Goal: Task Accomplishment & Management: Manage account settings

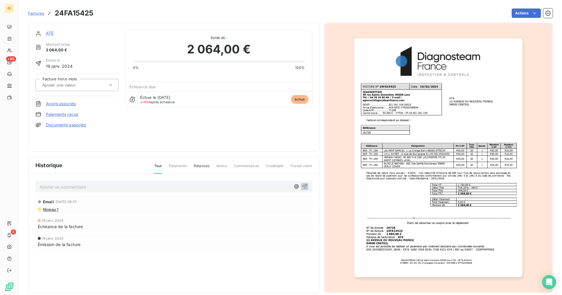
click at [50, 33] on link "ATE" at bounding box center [50, 32] width 8 height 5
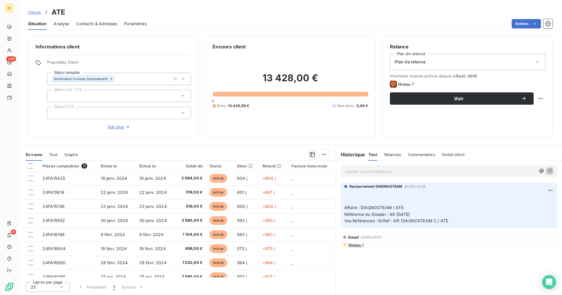
click at [95, 25] on span "Contacts & Adresses" at bounding box center [96, 24] width 41 height 6
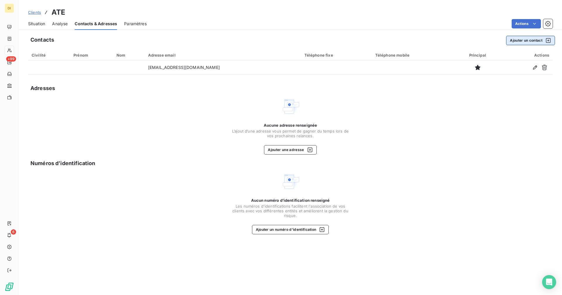
click at [523, 39] on button "Ajouter un contact" at bounding box center [530, 40] width 49 height 9
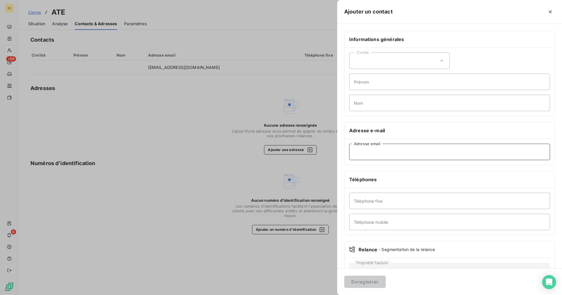
click at [370, 154] on input "Adresse email" at bounding box center [449, 152] width 201 height 16
paste input "[EMAIL_ADDRESS][DOMAIN_NAME]"
type input "[EMAIL_ADDRESS][DOMAIN_NAME]"
click at [386, 223] on input "Téléphone mobile" at bounding box center [449, 222] width 201 height 16
paste input "06 31 56 75 68 - [PERSON_NAME]"
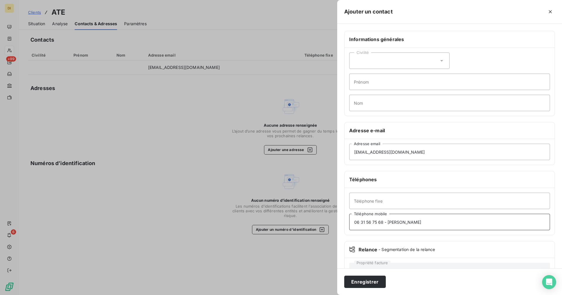
drag, startPoint x: 385, startPoint y: 222, endPoint x: 433, endPoint y: 221, distance: 48.4
click at [433, 221] on input "06 31 56 75 68 - [PERSON_NAME]" at bounding box center [449, 222] width 201 height 16
type input "06 31 56 75 68"
click at [375, 103] on input "Nom" at bounding box center [449, 103] width 201 height 16
paste input "- [PERSON_NAME]"
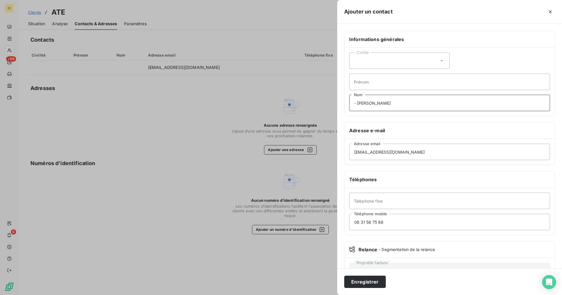
drag, startPoint x: 363, startPoint y: 103, endPoint x: 347, endPoint y: 105, distance: 16.2
click at [347, 105] on div "Civilité Prénom - [PERSON_NAME] Nom" at bounding box center [450, 82] width 210 height 68
type input "Azoulay"
click at [362, 85] on input "Prénom" at bounding box center [449, 82] width 201 height 16
paste input "- M."
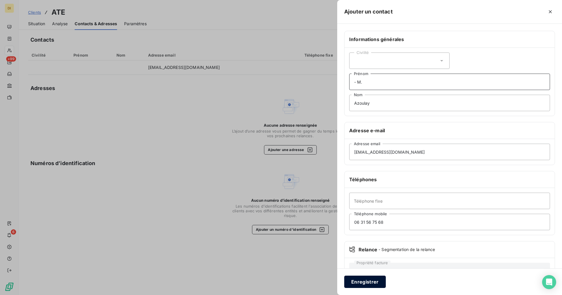
type input "- M."
click at [378, 277] on button "Enregistrer" at bounding box center [365, 281] width 42 height 12
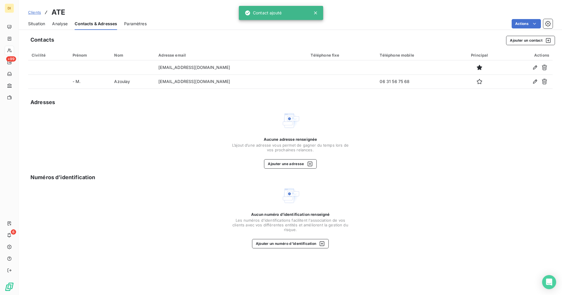
click at [35, 27] on div "Situation" at bounding box center [36, 24] width 17 height 12
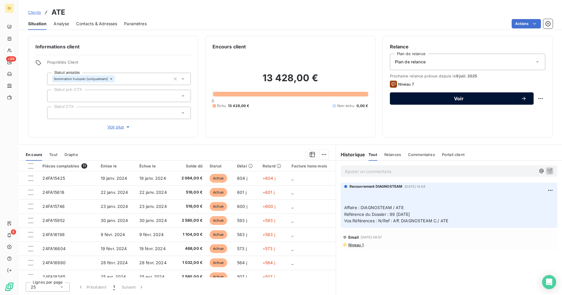
click at [450, 100] on span "Voir" at bounding box center [459, 98] width 124 height 5
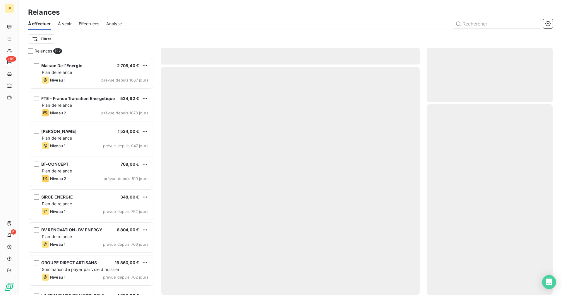
scroll to position [233, 122]
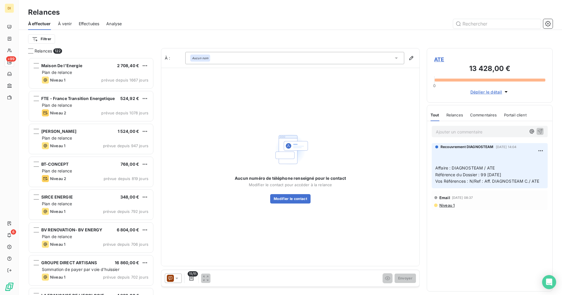
click at [175, 279] on icon at bounding box center [177, 278] width 6 height 6
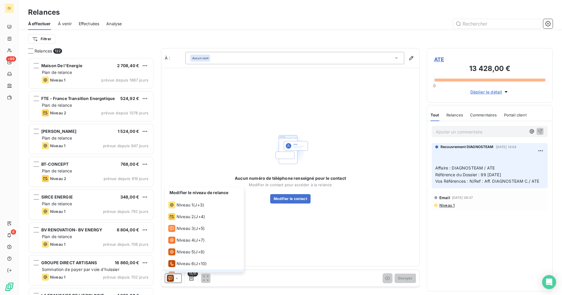
scroll to position [9, 0]
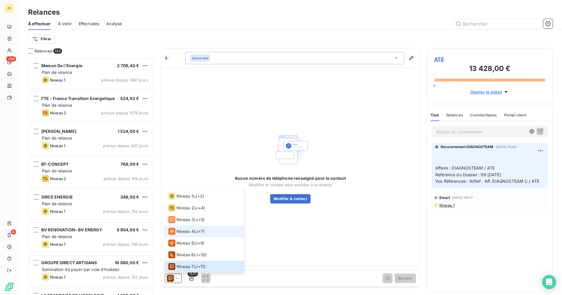
click at [188, 231] on span "Niveau 4" at bounding box center [186, 231] width 18 height 6
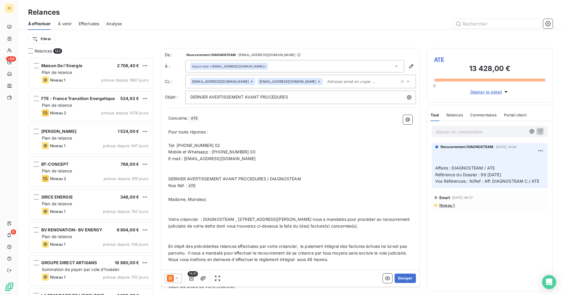
click at [324, 99] on p "DERNIER AVERTISSEMENT AVANT PROCEDURES" at bounding box center [302, 97] width 224 height 7
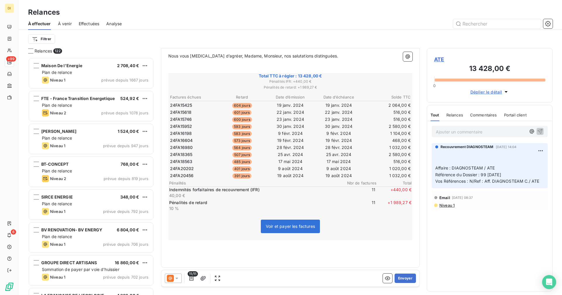
scroll to position [339, 0]
click at [203, 279] on icon "button" at bounding box center [203, 278] width 5 height 4
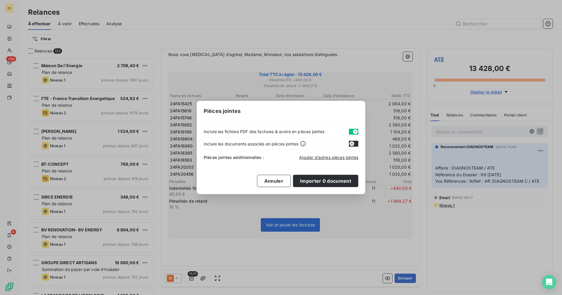
click at [351, 131] on button "button" at bounding box center [353, 132] width 9 height 6
click at [353, 132] on button "button" at bounding box center [353, 132] width 9 height 6
click at [330, 158] on span "Ajouter d’autres pièces jointes" at bounding box center [328, 157] width 59 height 5
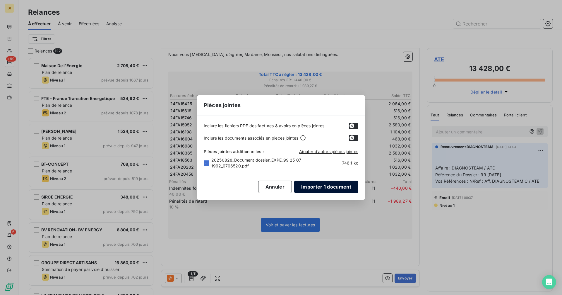
click at [337, 187] on button "Importer 1 document" at bounding box center [326, 186] width 64 height 12
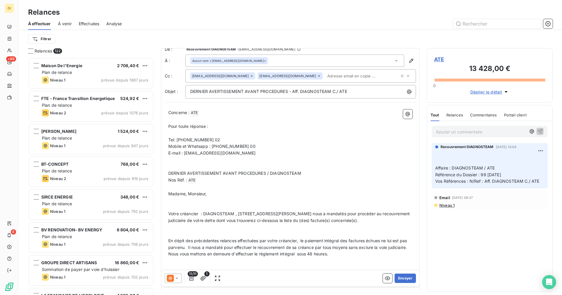
scroll to position [0, 0]
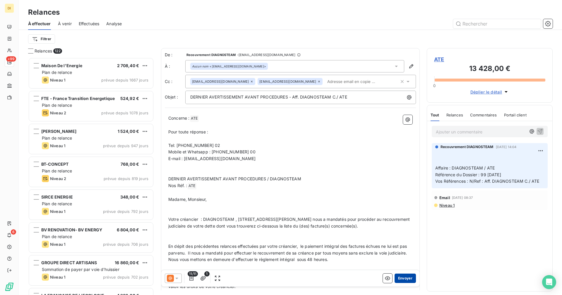
click at [402, 279] on button "Envoyer" at bounding box center [405, 277] width 21 height 9
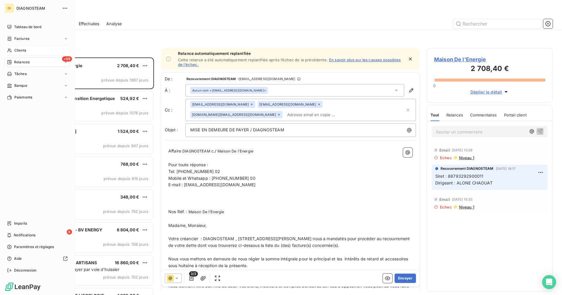
click at [19, 50] on span "Clients" at bounding box center [20, 50] width 12 height 5
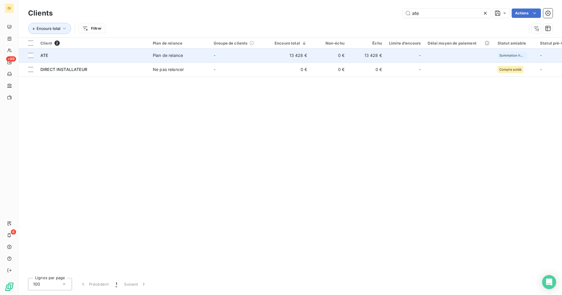
click at [365, 58] on td "13 428 €" at bounding box center [366, 55] width 37 height 14
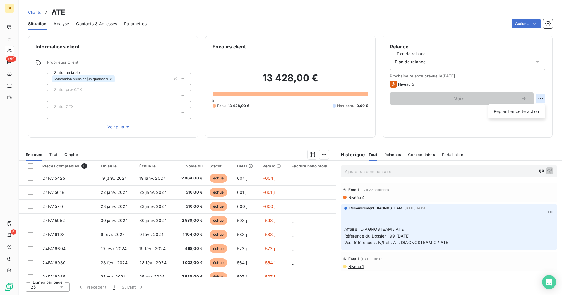
click at [540, 98] on html "DI +99 6 Clients ATE Situation Analyse Contacts & Adresses Paramètres Actions I…" at bounding box center [281, 147] width 562 height 295
click at [532, 111] on div "Replanifier cette action" at bounding box center [517, 111] width 52 height 9
select select "8"
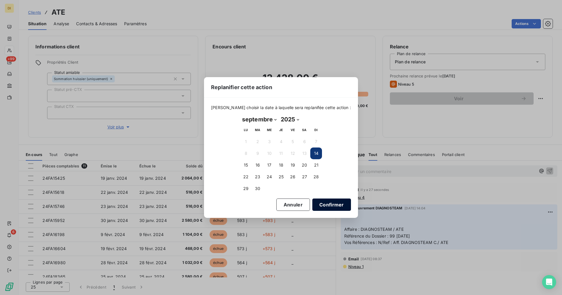
click at [322, 204] on button "Confirmer" at bounding box center [332, 204] width 39 height 12
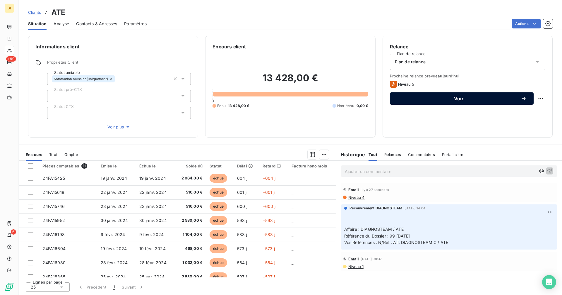
click at [421, 104] on div "Relance Plan de relance Plan de relance Prochaine relance prévue [DATE] Niveau …" at bounding box center [468, 86] width 156 height 87
click at [436, 101] on div "Voir" at bounding box center [462, 98] width 130 height 6
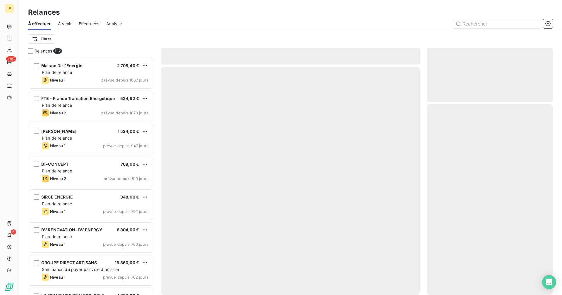
scroll to position [233, 122]
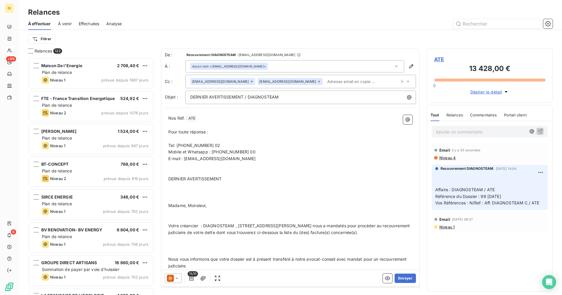
click at [261, 67] on div "Aucun nom <[EMAIL_ADDRESS][DOMAIN_NAME]>" at bounding box center [294, 66] width 219 height 12
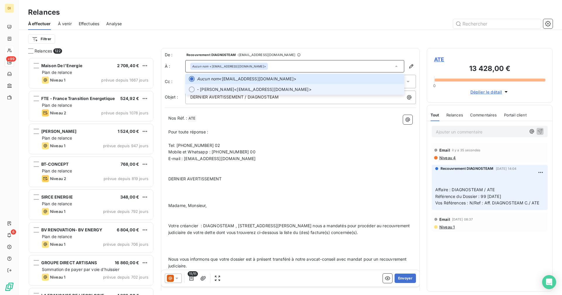
click at [244, 88] on span "- [PERSON_NAME] <[EMAIL_ADDRESS][DOMAIN_NAME]>" at bounding box center [299, 89] width 204 height 6
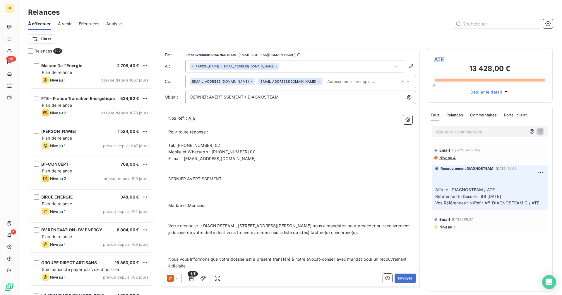
click at [254, 81] on icon at bounding box center [252, 82] width 4 height 4
click at [241, 125] on p "﻿" at bounding box center [290, 125] width 244 height 7
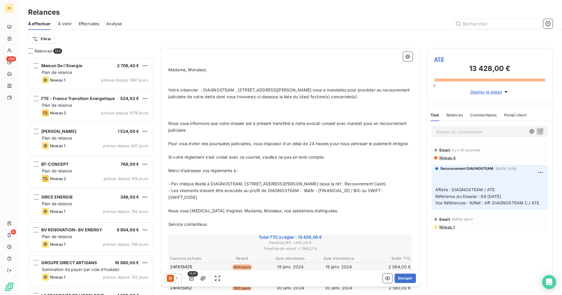
scroll to position [137, 0]
click at [175, 278] on icon at bounding box center [177, 278] width 6 height 6
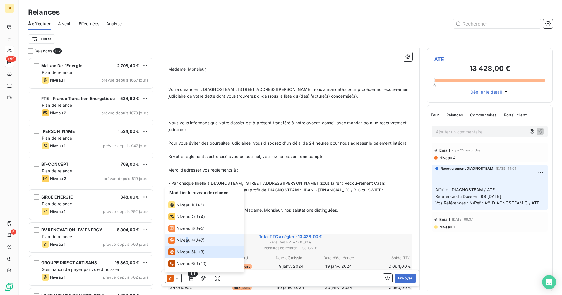
click at [187, 239] on span "Niveau 4" at bounding box center [186, 240] width 18 height 6
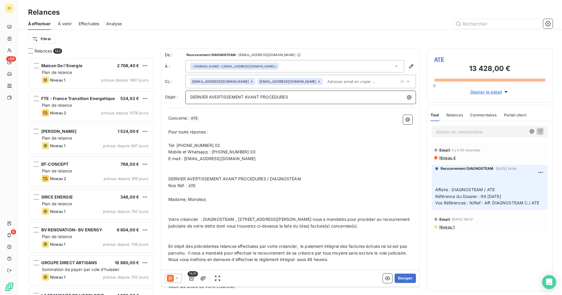
click at [302, 95] on p "DERNIER AVERTISSEMENT AVANT PROCEDURES" at bounding box center [302, 97] width 224 height 7
click at [289, 97] on span "DERNIER AVERTISSEMENT AVANT PROCEDURES Aff. DIAGNOSTEAM C./ ATE" at bounding box center [267, 96] width 154 height 5
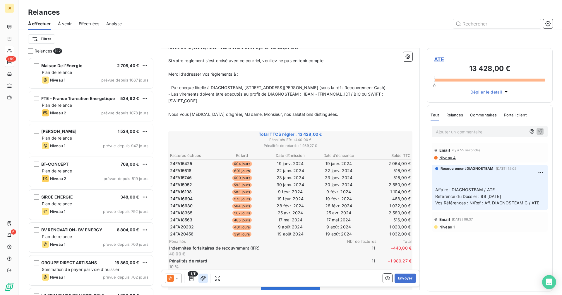
scroll to position [273, 0]
click at [206, 278] on button "button" at bounding box center [203, 277] width 9 height 9
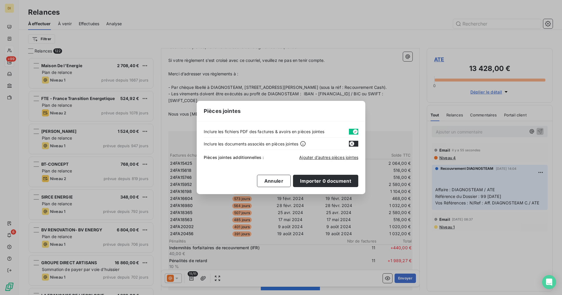
click at [354, 132] on icon "button" at bounding box center [355, 131] width 5 height 5
click at [336, 159] on span "Ajouter d’autres pièces jointes" at bounding box center [328, 157] width 59 height 5
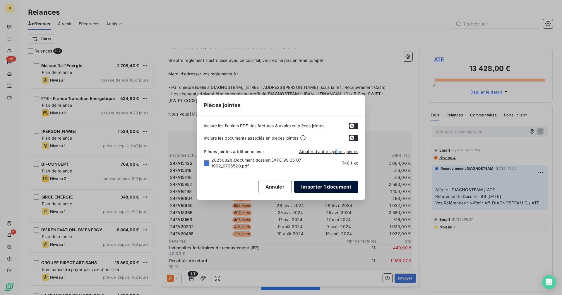
click at [334, 187] on button "Importer 1 document" at bounding box center [326, 186] width 64 height 12
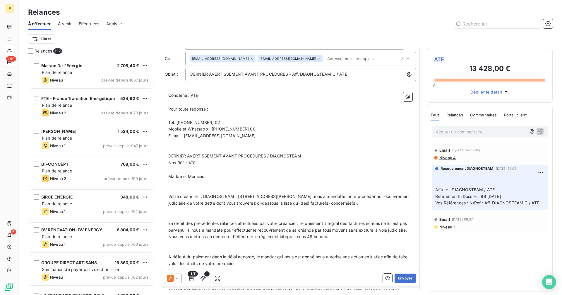
scroll to position [0, 0]
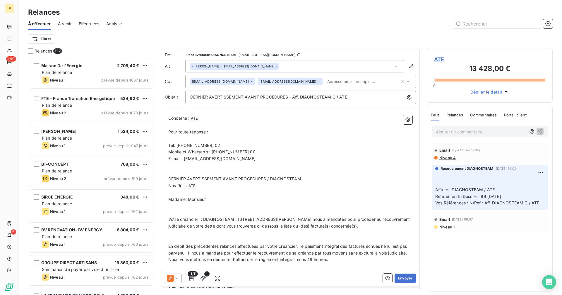
click at [254, 81] on icon at bounding box center [252, 82] width 4 height 4
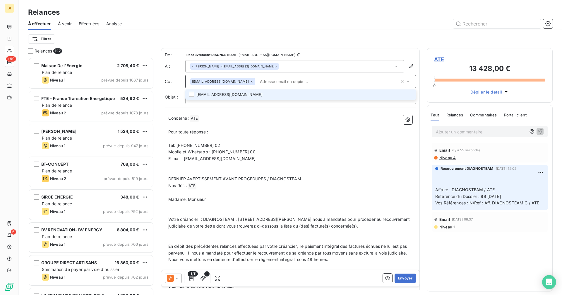
click at [382, 207] on p "﻿" at bounding box center [290, 205] width 244 height 7
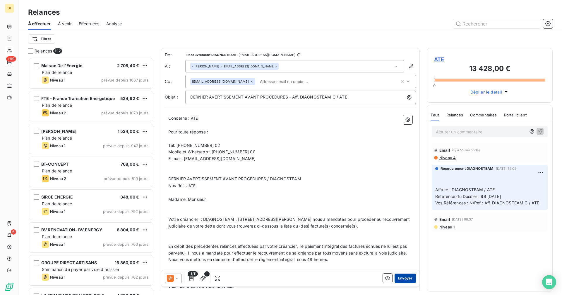
click at [409, 280] on button "Envoyer" at bounding box center [405, 277] width 21 height 9
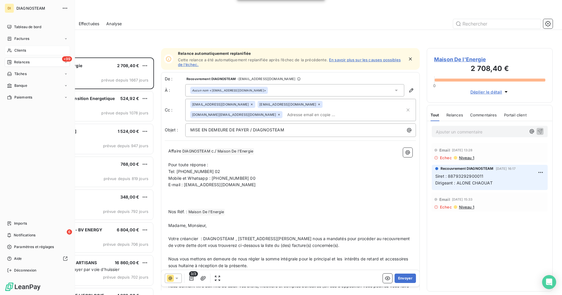
click at [16, 51] on span "Clients" at bounding box center [20, 50] width 12 height 5
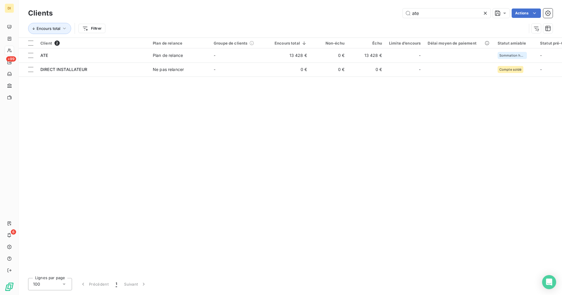
drag, startPoint x: 432, startPoint y: 13, endPoint x: 383, endPoint y: 16, distance: 49.6
click at [385, 15] on div "ate Actions" at bounding box center [306, 12] width 493 height 9
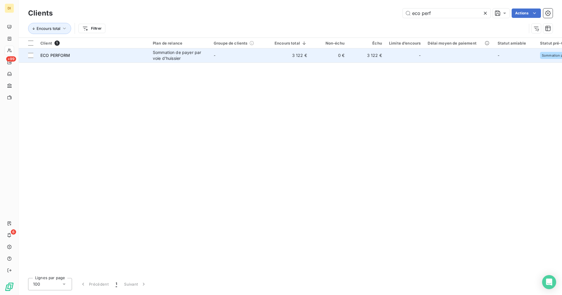
type input "eco perf"
click at [266, 56] on td "-" at bounding box center [240, 55] width 61 height 14
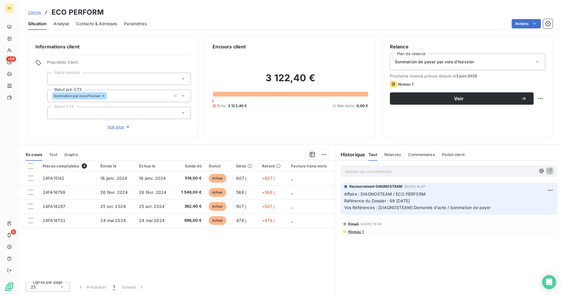
click at [492, 64] on div "Sommation de payer par voie d'huissier" at bounding box center [468, 62] width 156 height 16
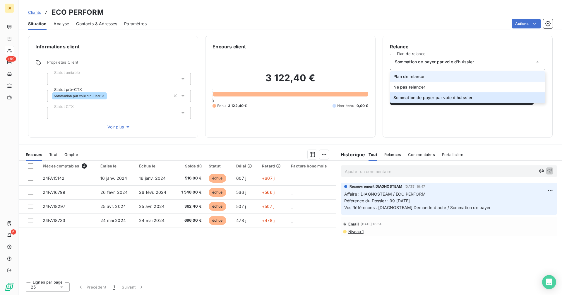
click at [475, 76] on li "Plan de relance" at bounding box center [468, 76] width 156 height 11
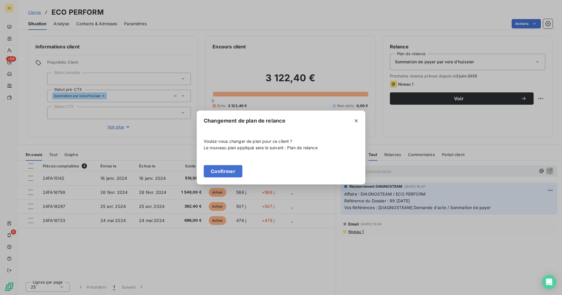
click at [214, 170] on button "Confirmer" at bounding box center [223, 171] width 39 height 12
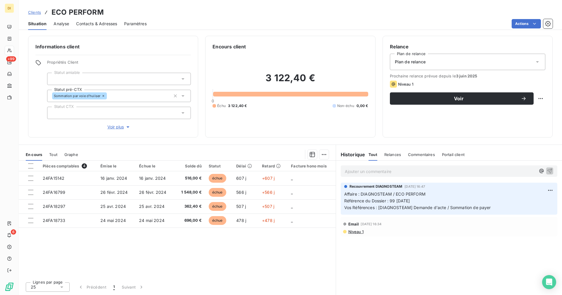
click at [97, 23] on span "Contacts & Adresses" at bounding box center [96, 24] width 41 height 6
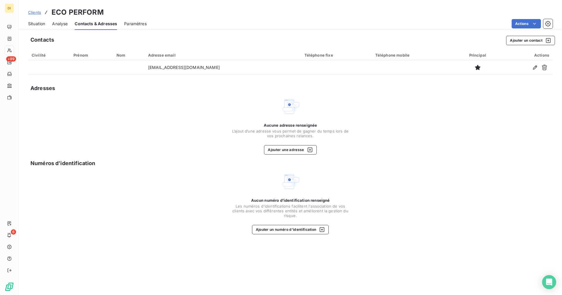
click at [35, 25] on span "Situation" at bounding box center [36, 24] width 17 height 6
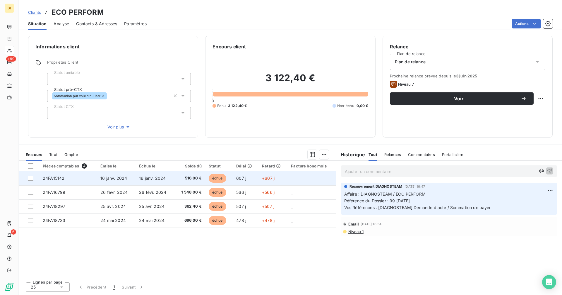
click at [113, 177] on span "16 janv. 2024" at bounding box center [113, 177] width 27 height 5
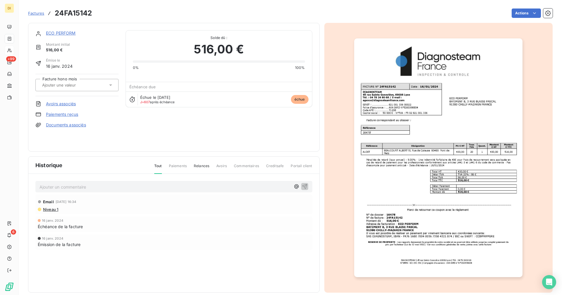
click at [76, 14] on h3 "24FA15142" at bounding box center [73, 13] width 37 height 11
copy h3 "24FA15142"
click at [64, 33] on link "ECO PERFORM" at bounding box center [61, 32] width 30 height 5
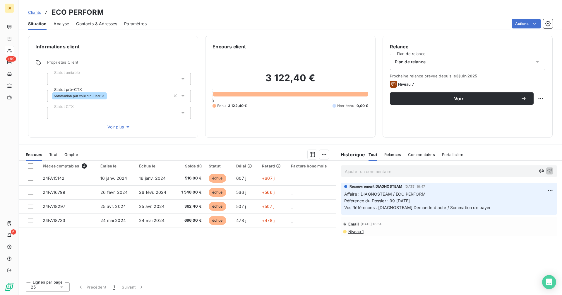
click at [87, 29] on div "Contacts & Adresses" at bounding box center [96, 24] width 41 height 12
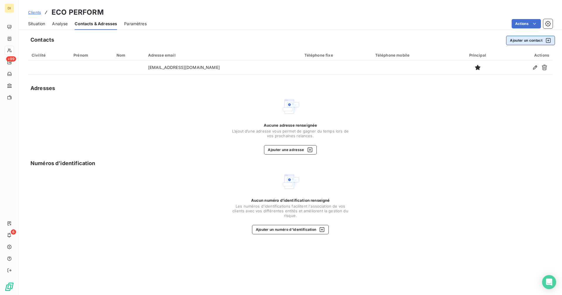
click at [528, 43] on button "Ajouter un contact" at bounding box center [530, 40] width 49 height 9
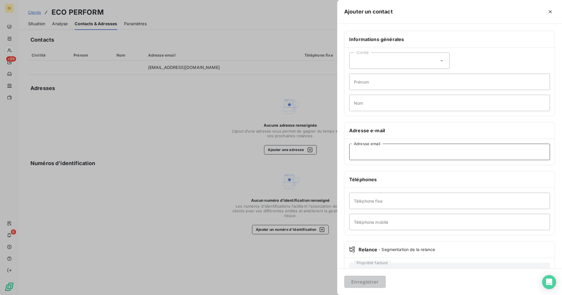
click at [385, 150] on input "Adresse email" at bounding box center [449, 152] width 201 height 16
paste input "[EMAIL_ADDRESS][DOMAIN_NAME]"
type input "[EMAIL_ADDRESS][DOMAIN_NAME]"
drag, startPoint x: 367, startPoint y: 282, endPoint x: 367, endPoint y: 278, distance: 3.5
click at [367, 282] on button "Enregistrer" at bounding box center [365, 281] width 42 height 12
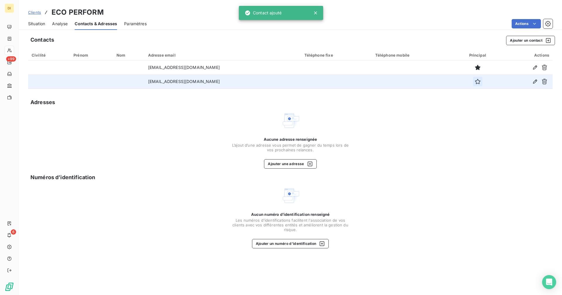
click at [475, 83] on icon "button" at bounding box center [478, 82] width 6 height 6
click at [40, 25] on span "Situation" at bounding box center [36, 24] width 17 height 6
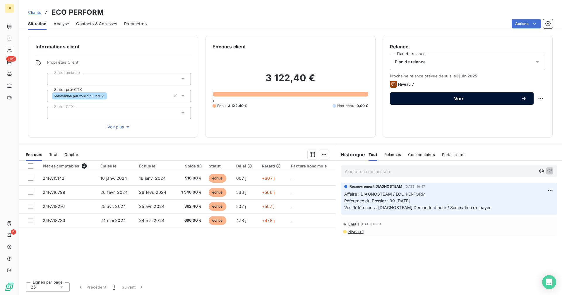
click at [482, 98] on span "Voir" at bounding box center [459, 98] width 124 height 5
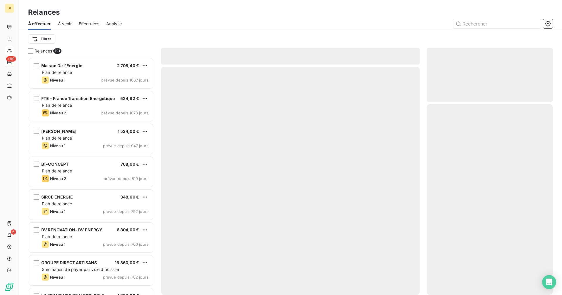
scroll to position [233, 122]
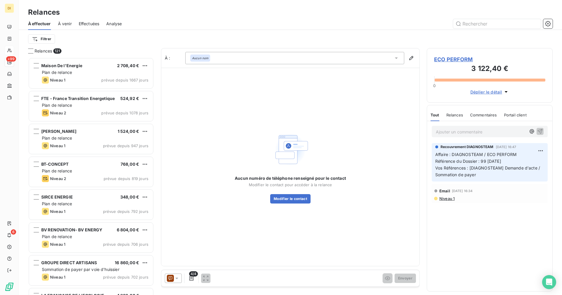
click at [177, 279] on icon at bounding box center [177, 278] width 6 height 6
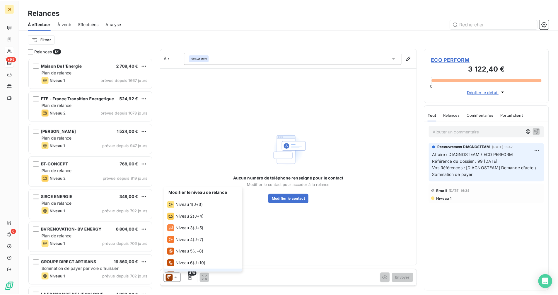
scroll to position [9, 0]
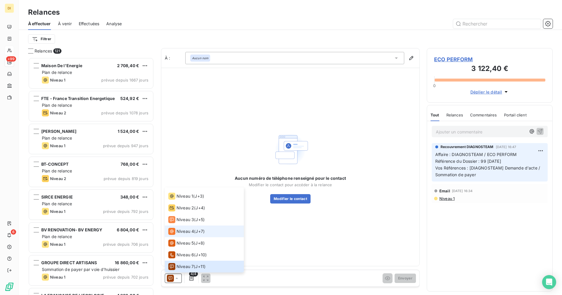
click at [186, 234] on span "Niveau 4" at bounding box center [186, 231] width 18 height 6
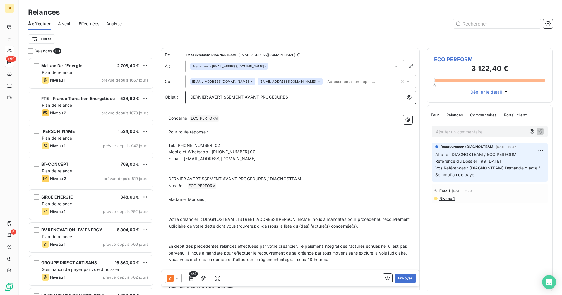
click at [292, 100] on p "DERNIER AVERTISSEMENT AVANT PROCEDURES" at bounding box center [302, 97] width 224 height 7
click at [174, 279] on icon at bounding box center [177, 278] width 6 height 6
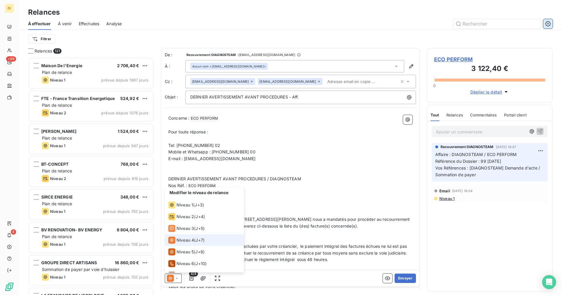
click at [552, 25] on button "button" at bounding box center [548, 23] width 9 height 9
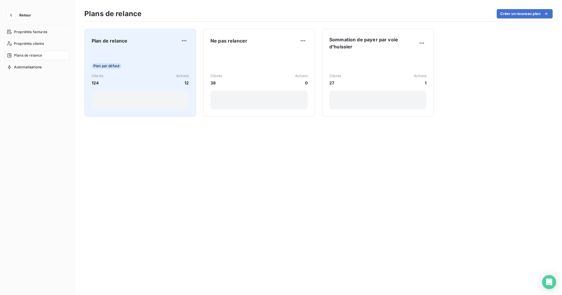
click at [164, 76] on div "Clients 124 Actions 12" at bounding box center [140, 79] width 97 height 13
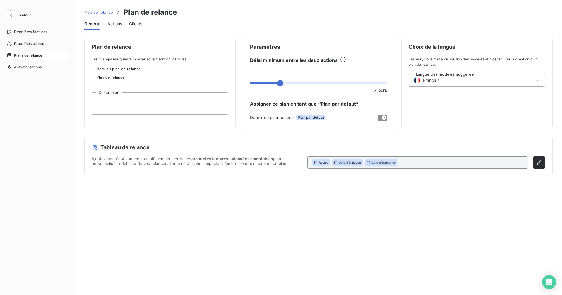
drag, startPoint x: 115, startPoint y: 24, endPoint x: 119, endPoint y: 33, distance: 9.0
click at [115, 24] on span "Actions" at bounding box center [115, 24] width 15 height 6
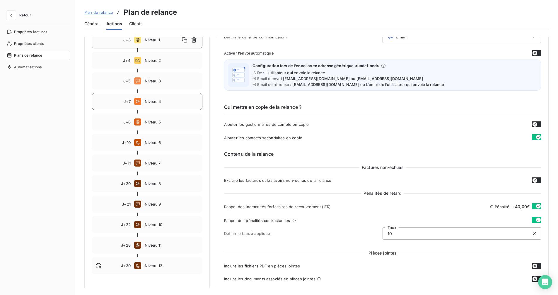
click at [156, 110] on div "J+7 Niveau 4" at bounding box center [147, 101] width 111 height 17
type input "7"
click at [156, 110] on div "J+7 Niveau 4" at bounding box center [147, 101] width 111 height 17
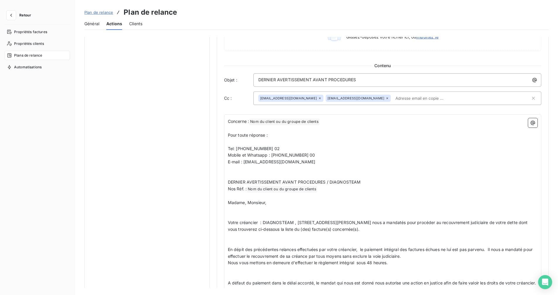
scroll to position [341, 0]
click at [369, 83] on p "DERNIER AVERTISSEMENT AVANT PROCEDURES" at bounding box center [398, 79] width 281 height 7
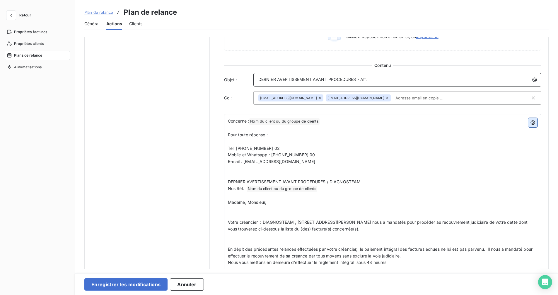
click at [530, 127] on button "button" at bounding box center [532, 122] width 9 height 9
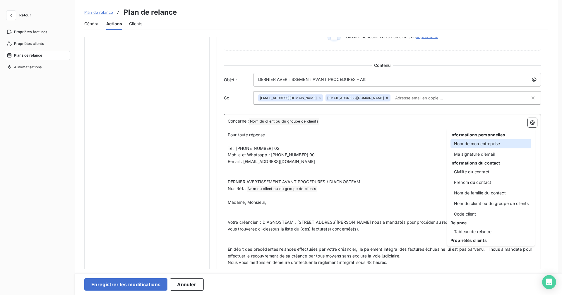
click at [499, 143] on div "Nom de mon entreprise" at bounding box center [491, 143] width 81 height 9
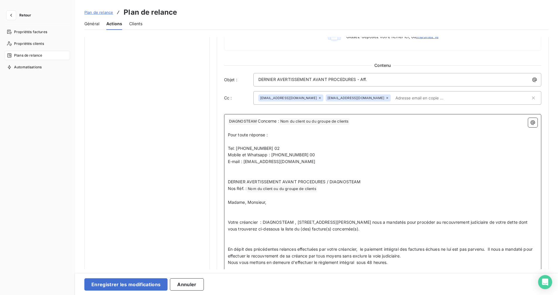
click at [349, 122] on span "Nom du client ou du groupe de clients ﻿" at bounding box center [314, 121] width 70 height 7
click at [342, 123] on span "Nom du client ou du groupe de clients ﻿" at bounding box center [314, 121] width 70 height 7
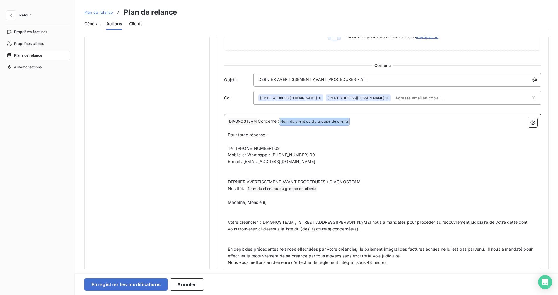
click at [342, 123] on span "Nom du client ou du groupe de clients ﻿" at bounding box center [314, 121] width 70 height 7
click at [328, 123] on span "Nom du client ou du groupe de clients ﻿" at bounding box center [314, 121] width 70 height 7
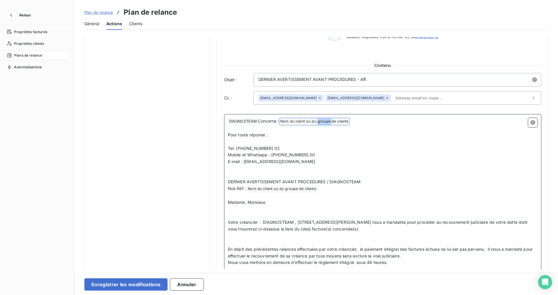
click at [328, 123] on span "Nom du client ou du groupe de clients ﻿" at bounding box center [314, 121] width 70 height 7
click at [352, 120] on p "﻿ DIAGNOSTEAM ﻿ Concerne : Nom du client ou du groupe de clients ﻿ ﻿" at bounding box center [383, 121] width 310 height 7
drag, startPoint x: 352, startPoint y: 120, endPoint x: 292, endPoint y: 120, distance: 59.8
click at [292, 120] on p "﻿ DIAGNOSTEAM ﻿ Concerne : Nom du client ou du groupe de clients ﻿ ﻿" at bounding box center [383, 121] width 310 height 7
click at [282, 122] on span "Nom du client ou du groupe de clients ﻿" at bounding box center [314, 121] width 70 height 7
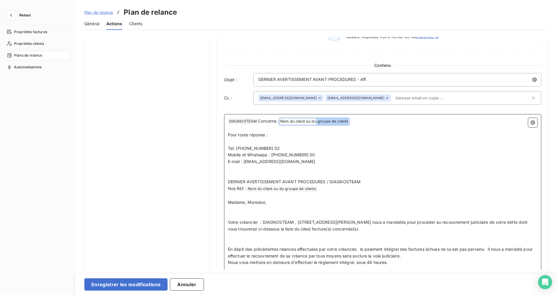
click at [317, 122] on span "Nom du client ou du groupe de clients ﻿" at bounding box center [314, 121] width 70 height 7
drag, startPoint x: 279, startPoint y: 120, endPoint x: 360, endPoint y: 123, distance: 80.9
click at [360, 123] on p "﻿ DIAGNOSTEAM ﻿ Concerne : Nom du client ou du groupe de clients ﻿ ﻿" at bounding box center [383, 121] width 310 height 7
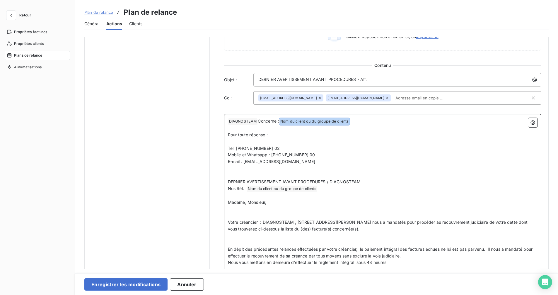
drag, startPoint x: 361, startPoint y: 122, endPoint x: 281, endPoint y: 122, distance: 79.7
click at [281, 122] on p "﻿ DIAGNOSTEAM ﻿ Concerne : Nom du client ou du groupe de clients ﻿ ﻿" at bounding box center [383, 121] width 310 height 7
click at [281, 122] on span "Nom du client ou du groupe de clients ﻿" at bounding box center [314, 121] width 70 height 7
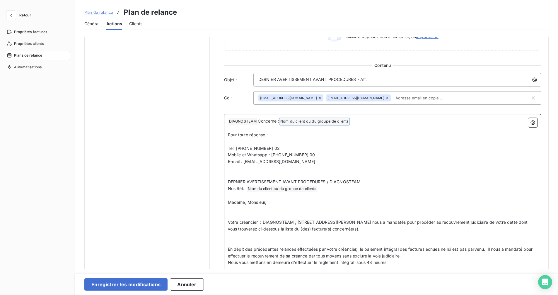
click at [293, 121] on span "Nom du client ou du groupe de clients ﻿" at bounding box center [314, 121] width 70 height 7
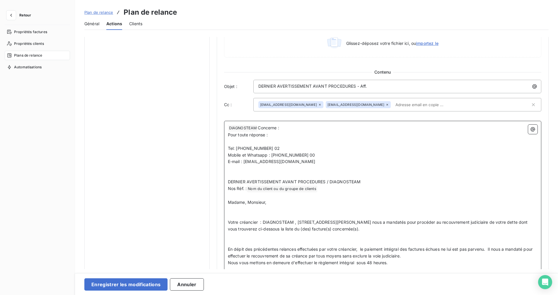
drag, startPoint x: 280, startPoint y: 122, endPoint x: 373, endPoint y: 126, distance: 92.4
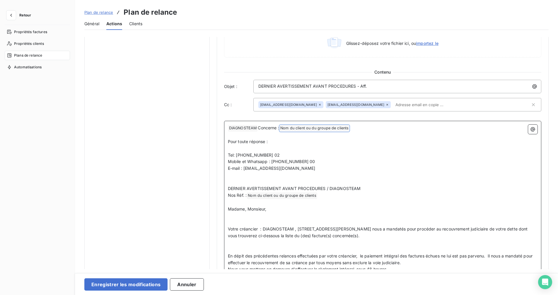
scroll to position [341, 0]
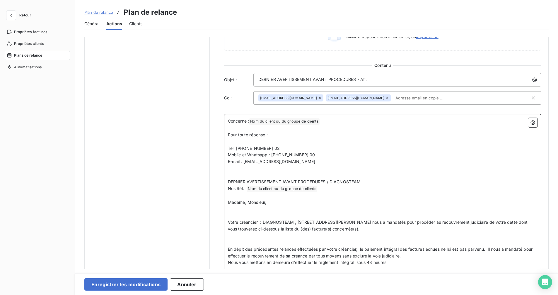
click at [313, 121] on span "Nom du client ou du groupe de clients ﻿" at bounding box center [284, 121] width 70 height 7
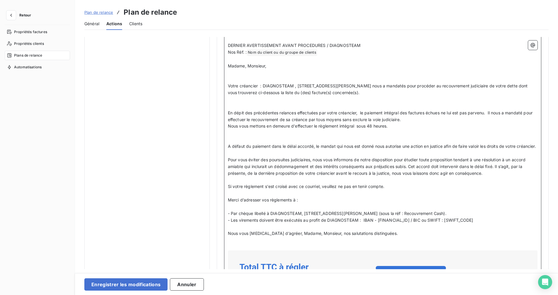
scroll to position [477, 0]
click at [357, 222] on span "- Les virements doivent être exécutés au profit de DIAGNOSTEAM : IBAN - [FINANC…" at bounding box center [350, 219] width 245 height 5
click at [327, 222] on span "- Les virements doivent être exécutés au profit de DIAGNOSTEAM : IBAN - [FINANC…" at bounding box center [350, 219] width 245 height 5
copy span "DIAGNOSTEAM"
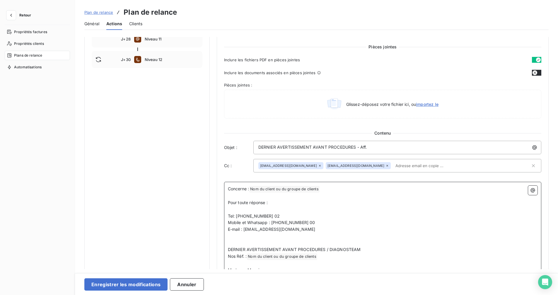
scroll to position [273, 0]
click at [378, 150] on p "DERNIER AVERTISSEMENT AVANT PROCEDURES - Aff." at bounding box center [398, 147] width 281 height 7
click at [533, 148] on icon "button" at bounding box center [535, 148] width 6 height 6
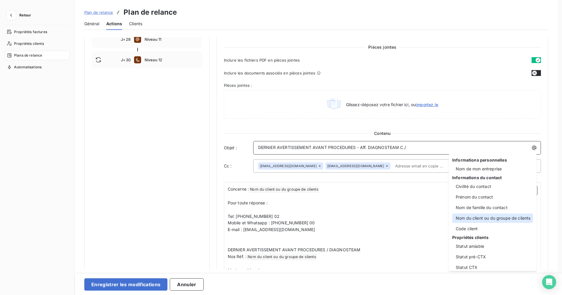
click at [494, 218] on div "Nom du client ou du groupe de clients" at bounding box center [493, 217] width 81 height 9
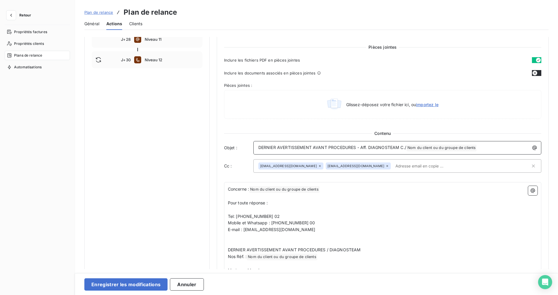
click at [398, 146] on span "DERNIER AVERTISSEMENT AVANT PROCEDURES - Aff. DIAGNOSTEAM C./" at bounding box center [332, 147] width 148 height 5
click at [368, 147] on span "DERNIER AVERTISSEMENT AVANT PROCEDURES - Aff. DIAGNOSTEAM C./" at bounding box center [332, 147] width 148 height 5
click at [533, 148] on icon "button" at bounding box center [535, 148] width 4 height 4
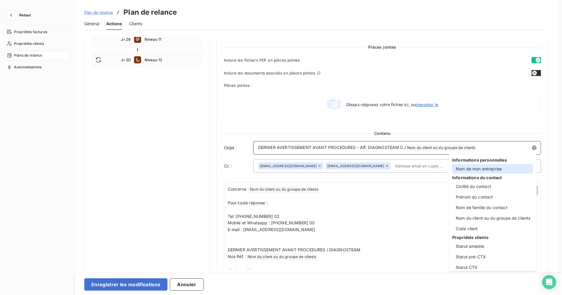
click at [501, 167] on div "Nom de mon entreprise" at bounding box center [493, 168] width 81 height 9
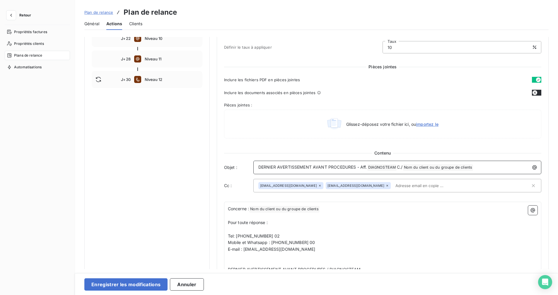
scroll to position [253, 0]
drag, startPoint x: 483, startPoint y: 165, endPoint x: 361, endPoint y: 168, distance: 122.5
click at [361, 168] on p "DERNIER AVERTISSEMENT AVANT PROCEDURES - Aff. DIAGNOSTEAM ﻿ C./ Nom du client o…" at bounding box center [398, 167] width 281 height 7
copy p "Aff. DIAGNOSTEAM ﻿ C./ Nom du client ou du groupe de clients ﻿ ﻿"
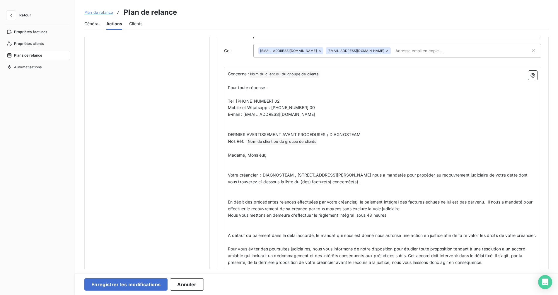
scroll to position [388, 0]
click at [325, 140] on p "Nos Réf. : Nom du client ou du groupe de clients ﻿ ﻿" at bounding box center [383, 140] width 310 height 7
click at [248, 140] on p "Nos Réf. : Nom du client ou du groupe de clients ﻿ ﻿" at bounding box center [383, 140] width 310 height 7
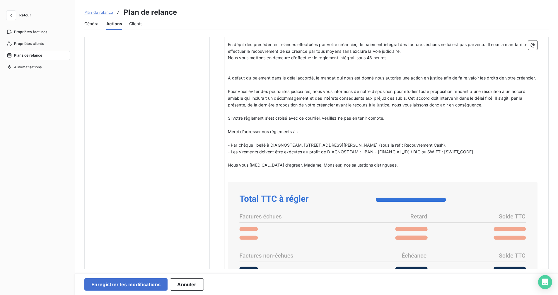
scroll to position [546, 0]
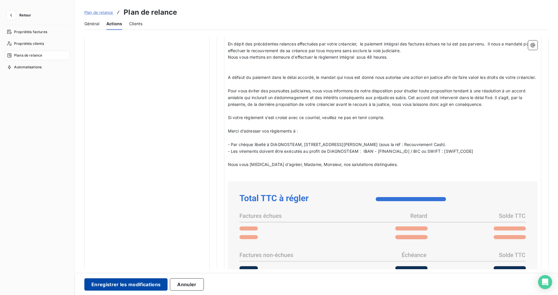
click at [137, 281] on button "Enregistrer les modifications" at bounding box center [125, 284] width 83 height 12
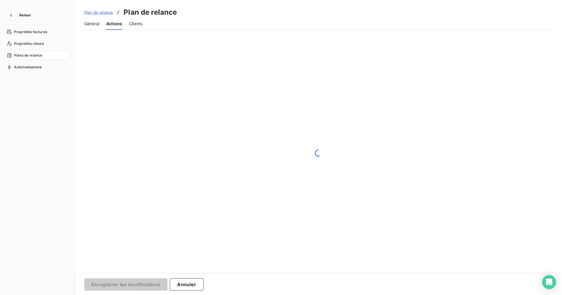
scroll to position [86, 0]
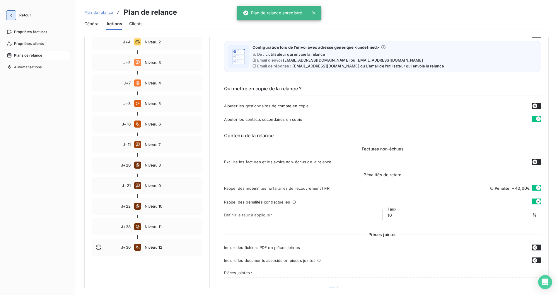
click at [13, 16] on icon "button" at bounding box center [11, 15] width 6 height 6
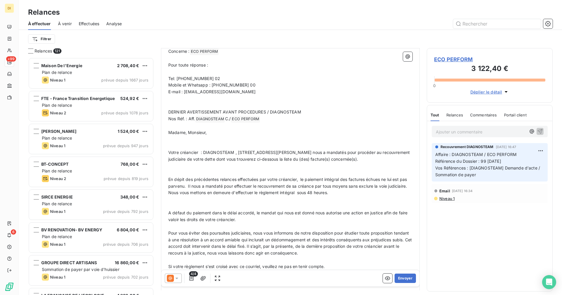
scroll to position [69, 0]
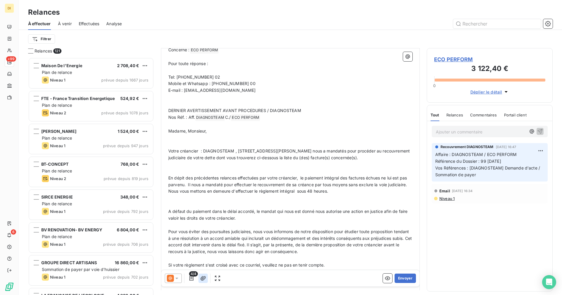
click at [206, 277] on icon "button" at bounding box center [203, 278] width 5 height 4
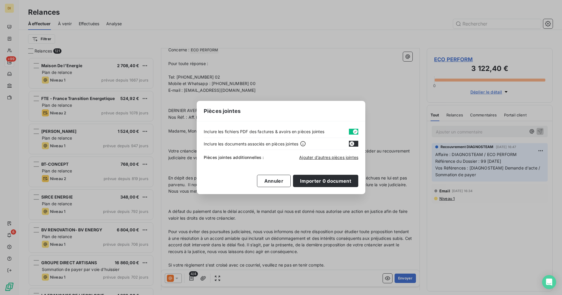
click at [352, 132] on button "button" at bounding box center [353, 132] width 9 height 6
click at [333, 157] on span "Ajouter d’autres pièces jointes" at bounding box center [328, 157] width 59 height 5
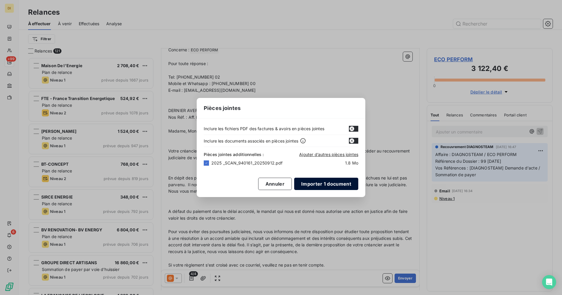
click at [319, 184] on button "Importer 1 document" at bounding box center [326, 184] width 64 height 12
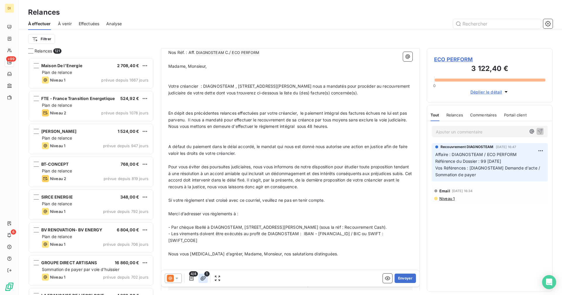
scroll to position [134, 0]
click at [207, 277] on button "button" at bounding box center [203, 277] width 9 height 9
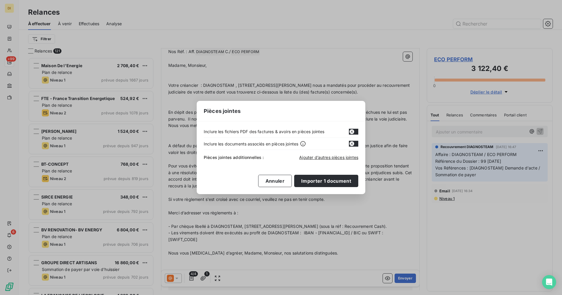
click at [206, 277] on div "Pièces jointes Inclure les fichiers PDF des factures & avoirs en pièces jointes…" at bounding box center [281, 147] width 562 height 295
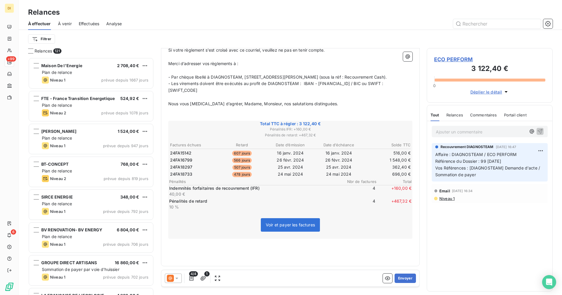
scroll to position [290, 0]
click at [407, 277] on button "Envoyer" at bounding box center [405, 277] width 21 height 9
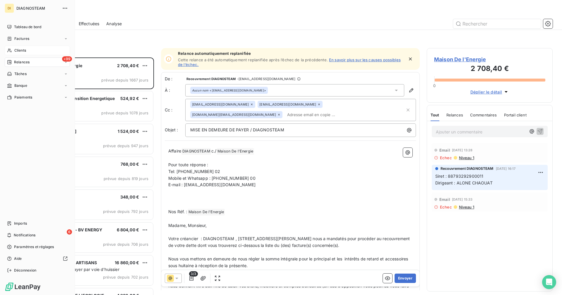
drag, startPoint x: 17, startPoint y: 51, endPoint x: 47, endPoint y: 46, distance: 30.2
click at [18, 51] on span "Clients" at bounding box center [20, 50] width 12 height 5
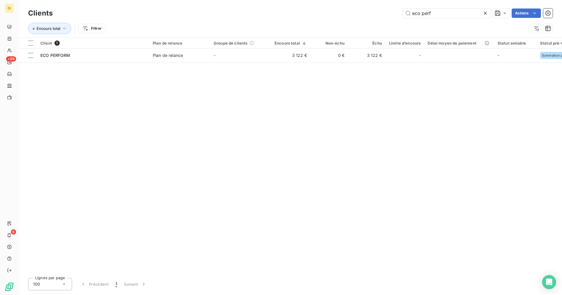
drag, startPoint x: 441, startPoint y: 16, endPoint x: 357, endPoint y: 16, distance: 84.4
click at [357, 16] on div "eco perf Actions" at bounding box center [306, 12] width 493 height 9
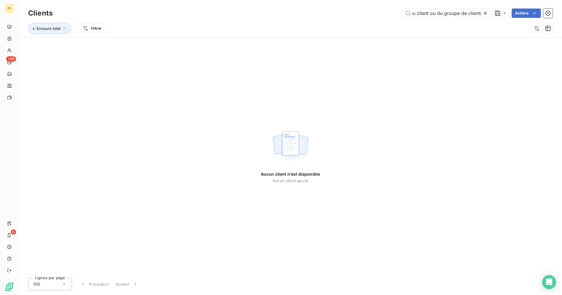
type input "Aff. DIAGNOSTEAM C./ Nom du client ou du groupe de clients"
click at [489, 13] on div at bounding box center [487, 12] width 8 height 9
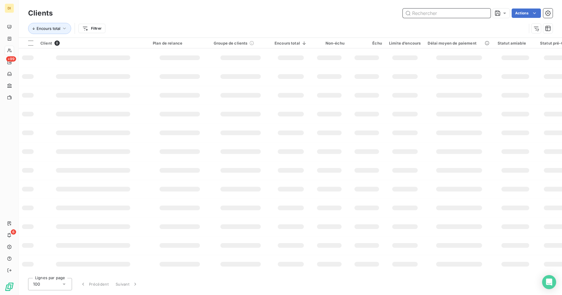
click at [451, 14] on input "text" at bounding box center [447, 12] width 88 height 9
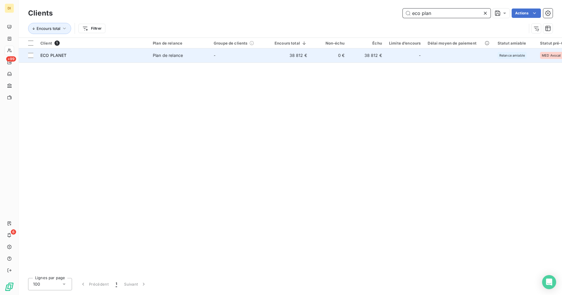
type input "eco plan"
click at [298, 59] on td "38 812 €" at bounding box center [291, 55] width 40 height 14
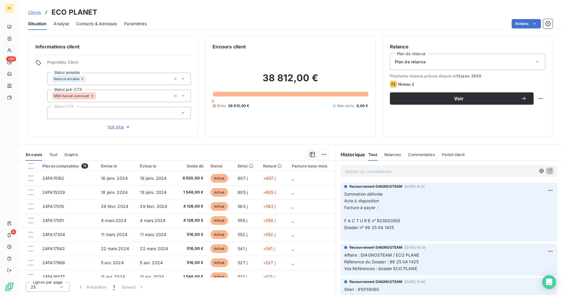
drag, startPoint x: 90, startPoint y: 25, endPoint x: 95, endPoint y: 28, distance: 5.0
click at [91, 25] on span "Contacts & Adresses" at bounding box center [96, 24] width 41 height 6
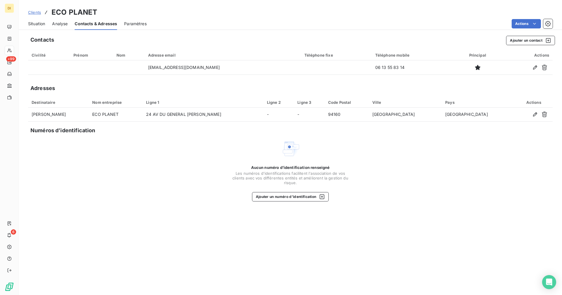
drag, startPoint x: 41, startPoint y: 24, endPoint x: 51, endPoint y: 25, distance: 10.4
click at [41, 24] on span "Situation" at bounding box center [36, 24] width 17 height 6
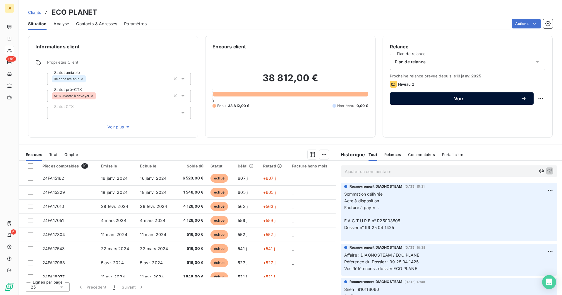
click at [446, 99] on span "Voir" at bounding box center [459, 98] width 124 height 5
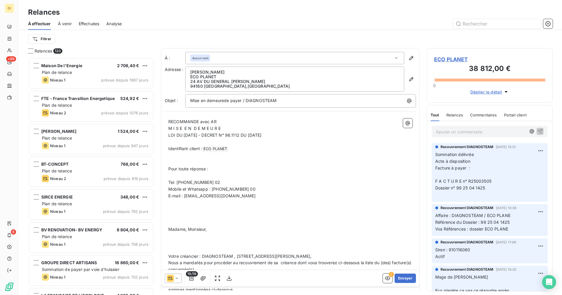
scroll to position [233, 122]
click at [174, 280] on icon at bounding box center [177, 278] width 6 height 6
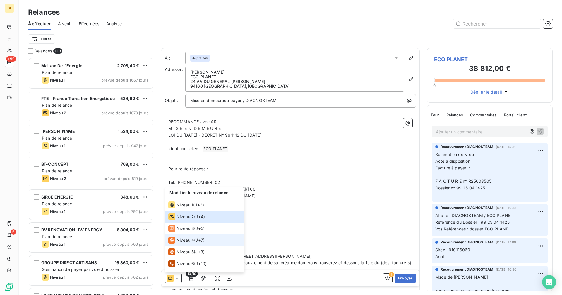
click at [188, 241] on span "Niveau 4" at bounding box center [186, 240] width 18 height 6
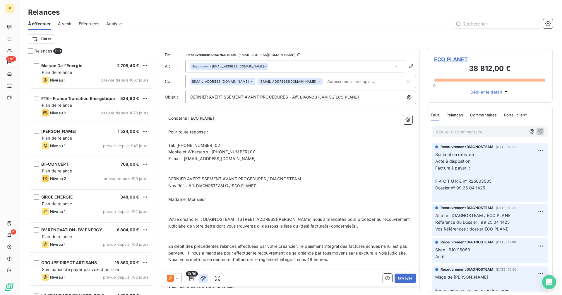
click at [206, 277] on icon "button" at bounding box center [203, 278] width 6 height 6
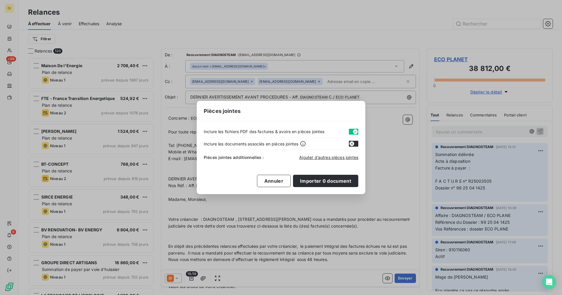
click at [355, 133] on icon "button" at bounding box center [355, 131] width 5 height 5
click at [332, 157] on span "Ajouter d’autres pièces jointes" at bounding box center [328, 157] width 59 height 5
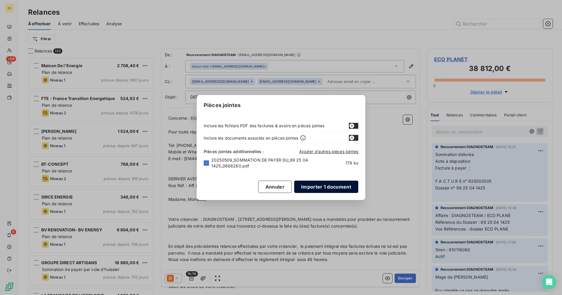
click at [313, 187] on button "Importer 1 document" at bounding box center [326, 186] width 64 height 12
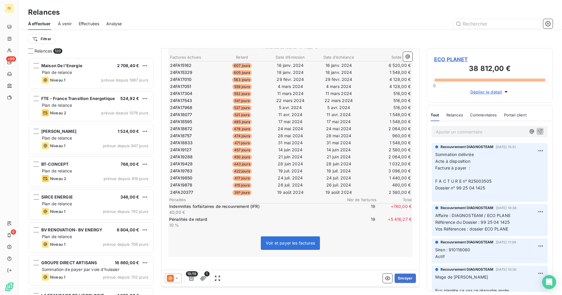
scroll to position [395, 0]
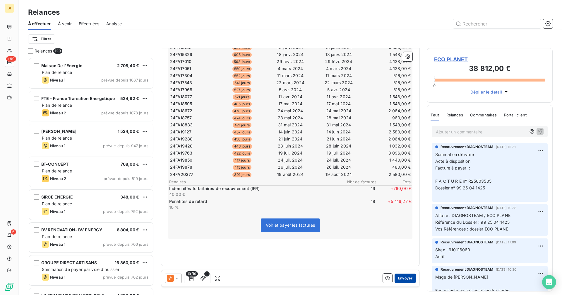
click at [400, 279] on button "Envoyer" at bounding box center [405, 277] width 21 height 9
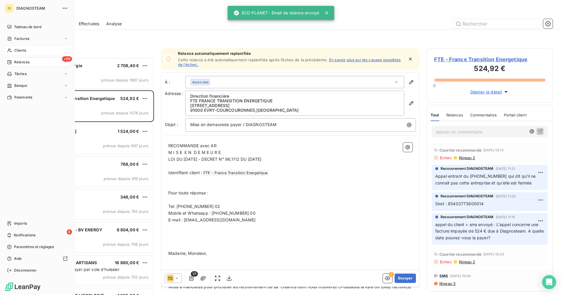
click at [17, 48] on span "Clients" at bounding box center [20, 50] width 12 height 5
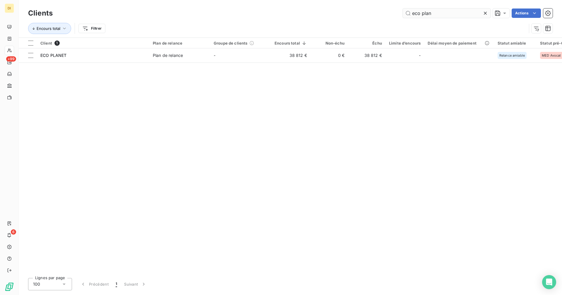
click at [430, 13] on input "eco plan" at bounding box center [447, 12] width 88 height 9
click at [367, 16] on div "eco plan Actions" at bounding box center [306, 12] width 493 height 9
drag, startPoint x: 434, startPoint y: 15, endPoint x: 385, endPoint y: 16, distance: 48.6
click at [385, 16] on div "eco plan Actions" at bounding box center [306, 12] width 493 height 9
paste input "ECO RENOVATION FRANCE - CONCEPT CREATION"
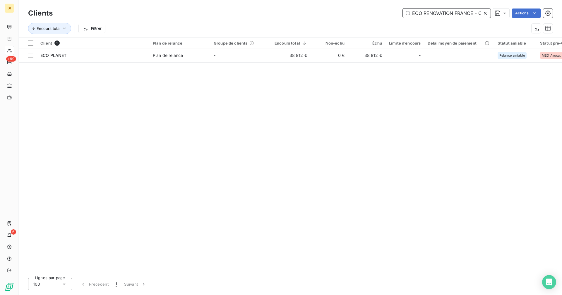
scroll to position [0, 44]
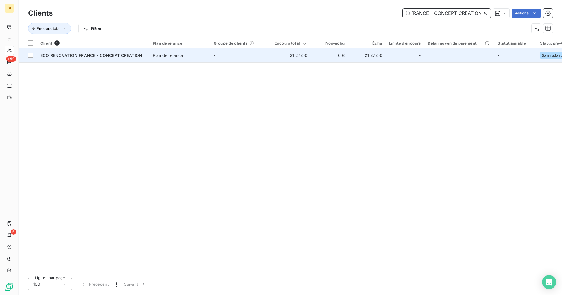
type input "ECO RENOVATION FRANCE - CONCEPT CREATION"
click at [319, 51] on td "0 €" at bounding box center [329, 55] width 37 height 14
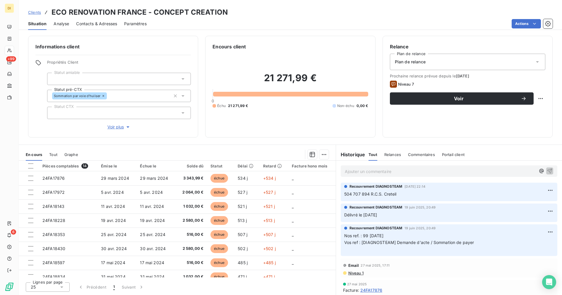
click at [103, 23] on span "Contacts & Adresses" at bounding box center [96, 24] width 41 height 6
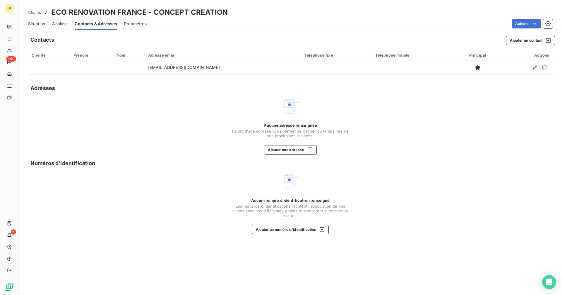
click at [41, 24] on span "Situation" at bounding box center [36, 24] width 17 height 6
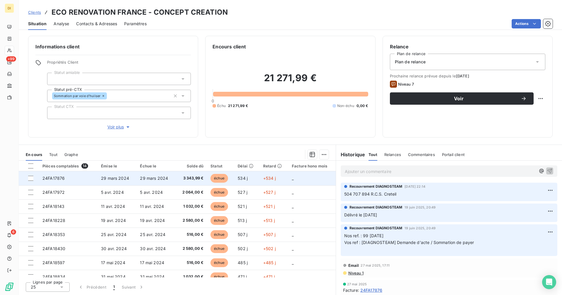
click at [81, 182] on td "24FA17876" at bounding box center [68, 178] width 59 height 14
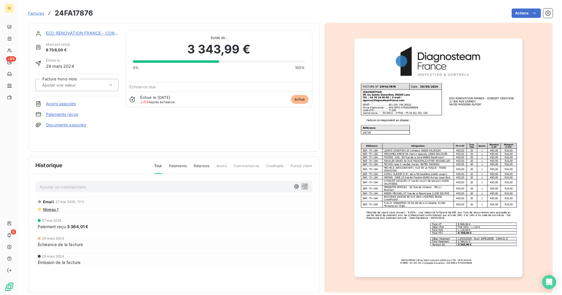
click at [74, 10] on h3 "24FA17876" at bounding box center [74, 13] width 38 height 11
copy h3 "24FA17876"
click at [73, 33] on link "ECO RENOVATION FRANCE - CONCEPT CREATION" at bounding box center [97, 32] width 102 height 5
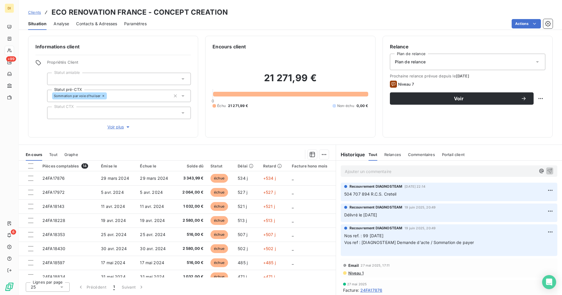
click at [105, 23] on span "Contacts & Adresses" at bounding box center [96, 24] width 41 height 6
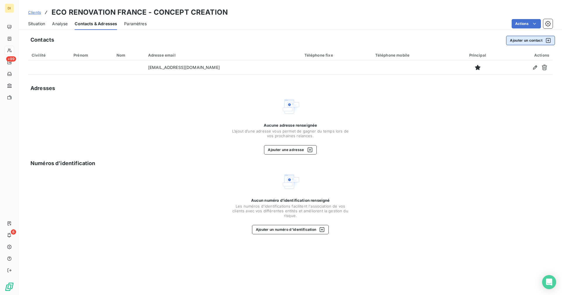
click at [522, 40] on button "Ajouter un contact" at bounding box center [530, 40] width 49 height 9
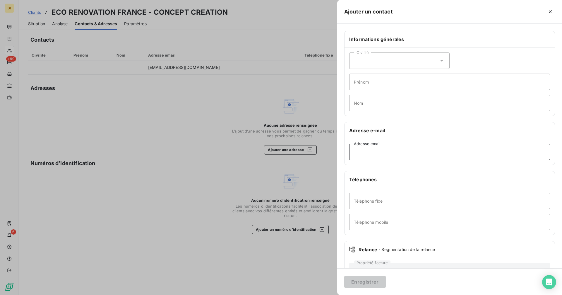
click at [404, 148] on input "Adresse email" at bounding box center [449, 152] width 201 height 16
paste input "[EMAIL_ADDRESS][DOMAIN_NAME];compta.e"
drag, startPoint x: 446, startPoint y: 153, endPoint x: 433, endPoint y: 153, distance: 12.9
click at [433, 153] on input "[EMAIL_ADDRESS][DOMAIN_NAME];compta.e" at bounding box center [449, 152] width 201 height 16
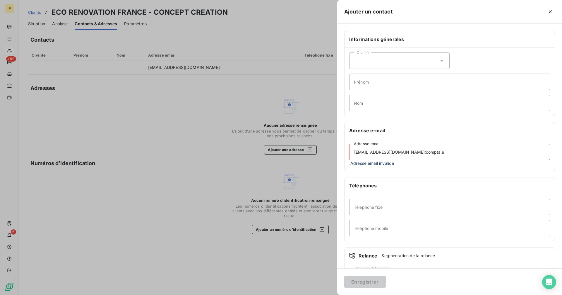
click at [431, 154] on input "[EMAIL_ADDRESS][DOMAIN_NAME];compta.e" at bounding box center [449, 152] width 201 height 16
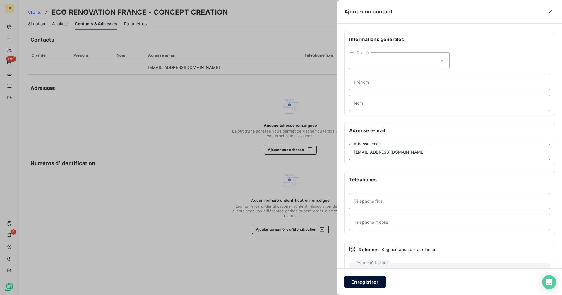
type input "[EMAIL_ADDRESS][DOMAIN_NAME]"
click at [372, 277] on button "Enregistrer" at bounding box center [365, 281] width 42 height 12
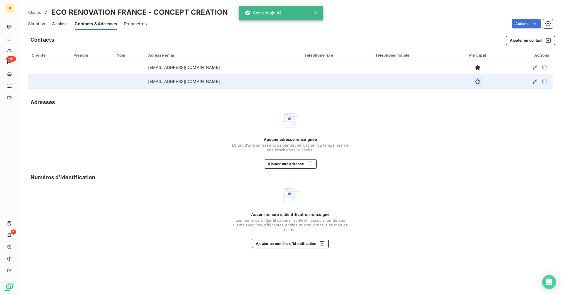
click at [475, 81] on icon "button" at bounding box center [478, 82] width 6 height 6
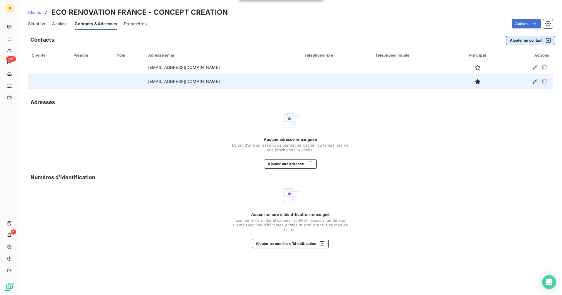
click at [514, 36] on button "Ajouter un contact" at bounding box center [530, 40] width 49 height 9
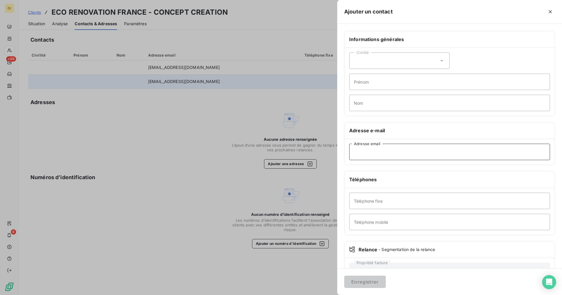
click at [400, 153] on input "Adresse email" at bounding box center [449, 152] width 201 height 16
paste input "[EMAIL_ADDRESS][DOMAIN_NAME]"
type input "[EMAIL_ADDRESS][DOMAIN_NAME]"
click at [377, 284] on button "Enregistrer" at bounding box center [365, 281] width 42 height 12
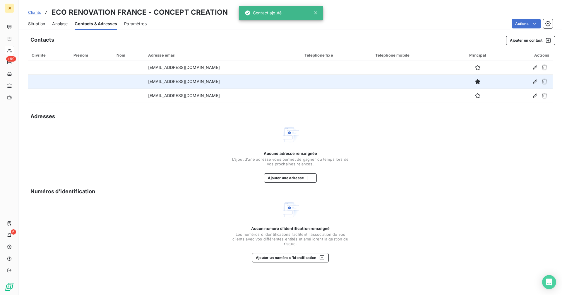
click at [42, 24] on span "Situation" at bounding box center [36, 24] width 17 height 6
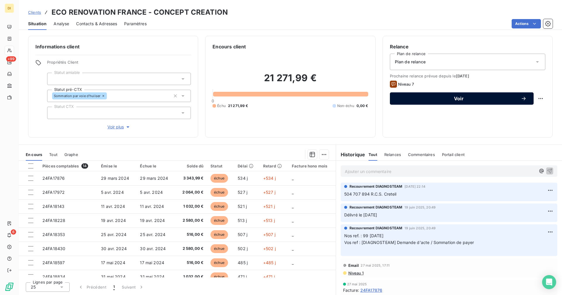
click at [476, 96] on div "Voir" at bounding box center [462, 98] width 130 height 6
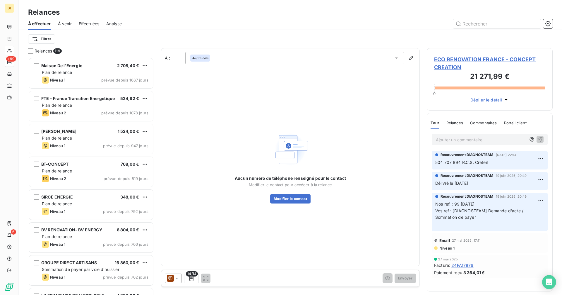
scroll to position [233, 122]
click at [175, 279] on icon at bounding box center [177, 278] width 6 height 6
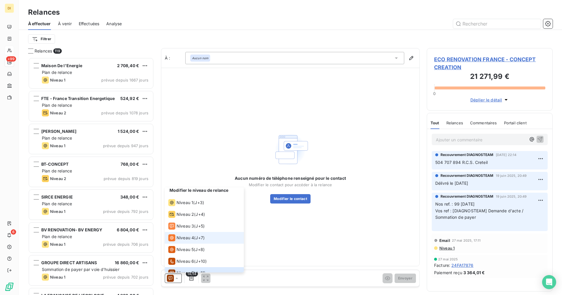
scroll to position [2, 0]
click at [197, 240] on span "J+7 )" at bounding box center [200, 238] width 9 height 6
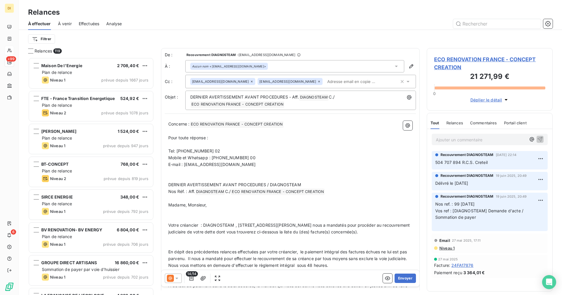
click at [347, 81] on input "text" at bounding box center [359, 81] width 68 height 9
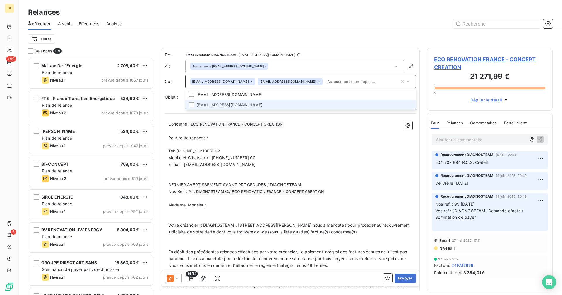
click at [318, 106] on li "[EMAIL_ADDRESS][DOMAIN_NAME]" at bounding box center [300, 105] width 231 height 10
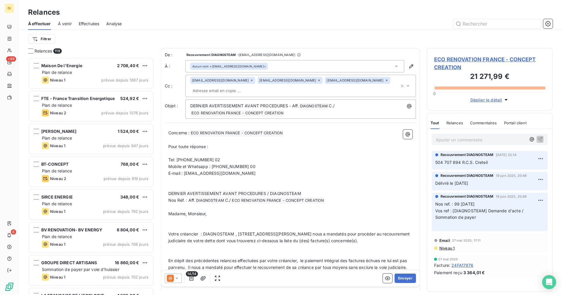
click at [279, 67] on div "Aucun nom <[EMAIL_ADDRESS][DOMAIN_NAME]>" at bounding box center [294, 66] width 219 height 12
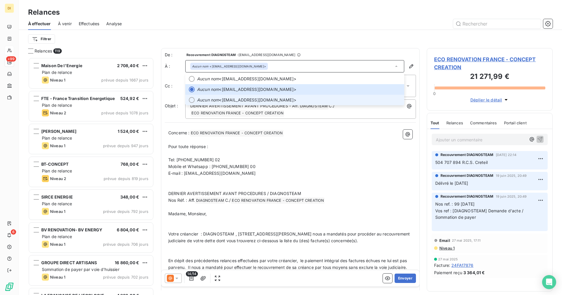
click at [234, 100] on span "Aucun nom <[EMAIL_ADDRESS][DOMAIN_NAME]>" at bounding box center [299, 100] width 204 height 6
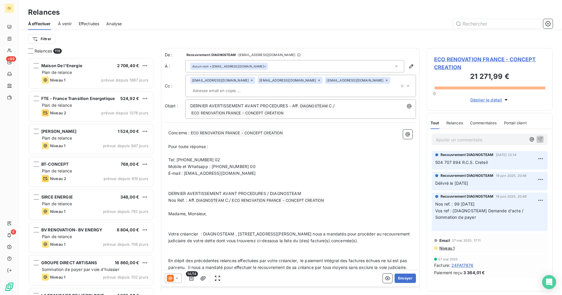
click at [385, 82] on icon at bounding box center [387, 81] width 4 height 4
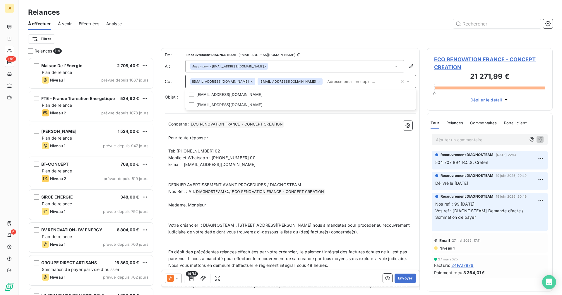
click at [352, 83] on input "text" at bounding box center [362, 81] width 74 height 9
paste input "[EMAIL_ADDRESS][DOMAIN_NAME]"
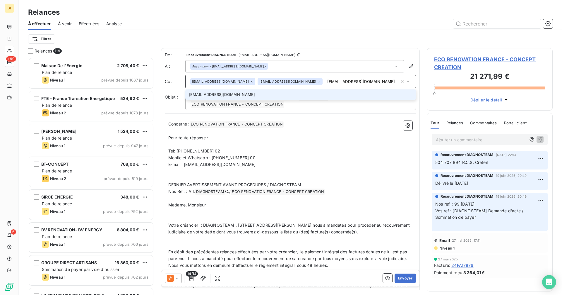
type input "[EMAIL_ADDRESS][DOMAIN_NAME]"
click at [245, 97] on li "[EMAIL_ADDRESS][DOMAIN_NAME]" at bounding box center [300, 94] width 231 height 10
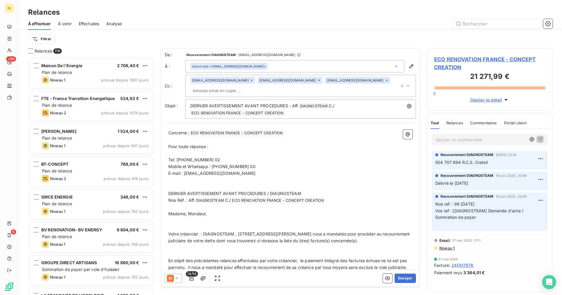
click at [313, 154] on p "﻿" at bounding box center [290, 153] width 244 height 7
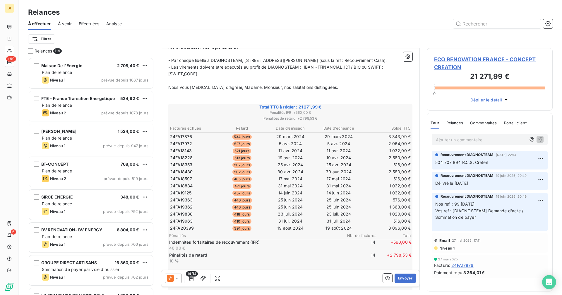
scroll to position [375, 0]
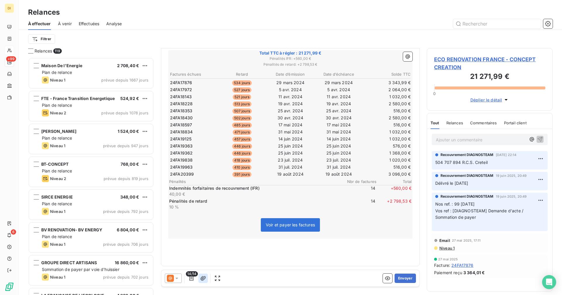
click at [203, 278] on icon "button" at bounding box center [203, 278] width 6 height 6
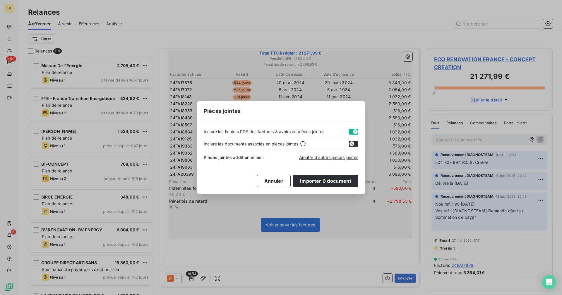
click at [354, 132] on icon "button" at bounding box center [355, 131] width 5 height 5
click at [333, 157] on span "Ajouter d’autres pièces jointes" at bounding box center [328, 157] width 59 height 5
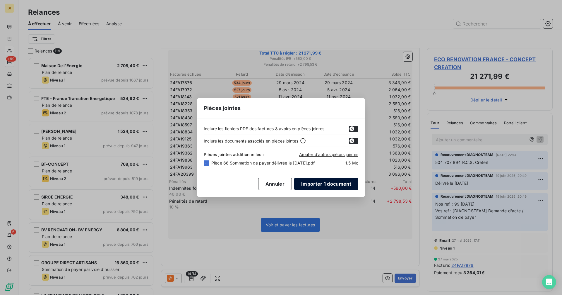
click at [312, 187] on button "Importer 1 document" at bounding box center [326, 184] width 64 height 12
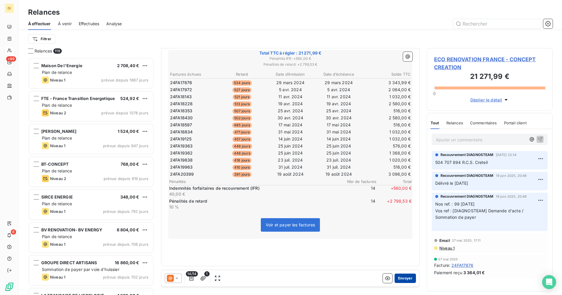
click at [401, 279] on button "Envoyer" at bounding box center [405, 277] width 21 height 9
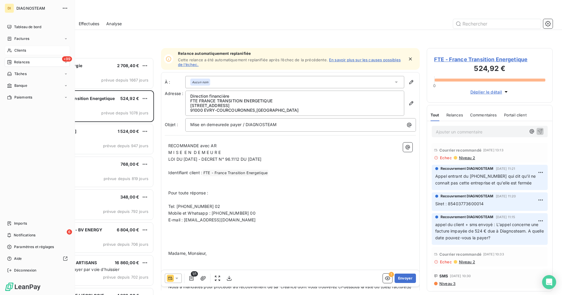
click at [13, 49] on div "Clients" at bounding box center [37, 50] width 65 height 9
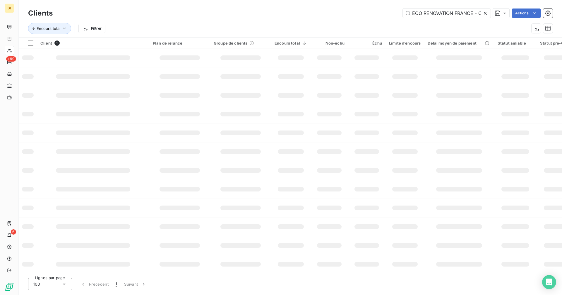
scroll to position [0, 45]
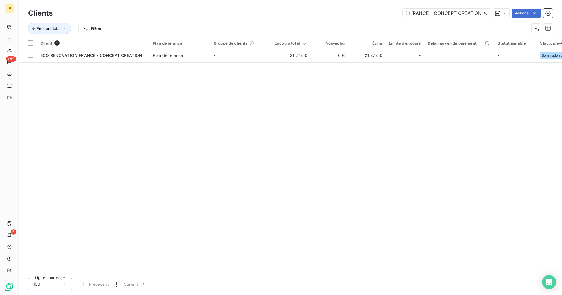
click at [490, 11] on div at bounding box center [487, 12] width 8 height 9
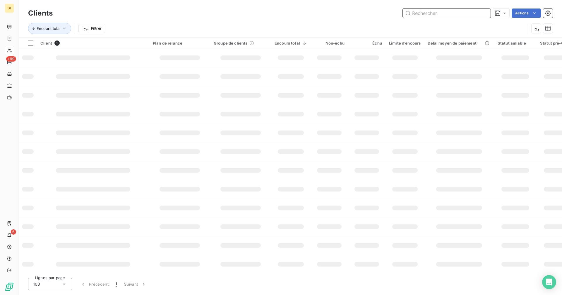
click at [461, 15] on input "text" at bounding box center [447, 12] width 88 height 9
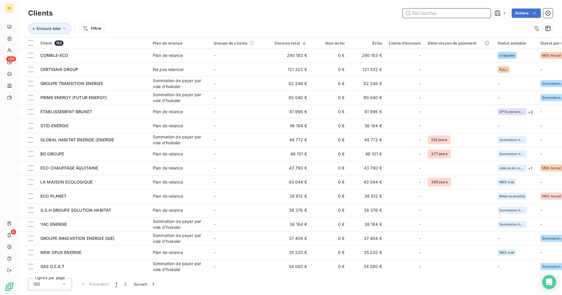
paste input "Eco-low Energy"
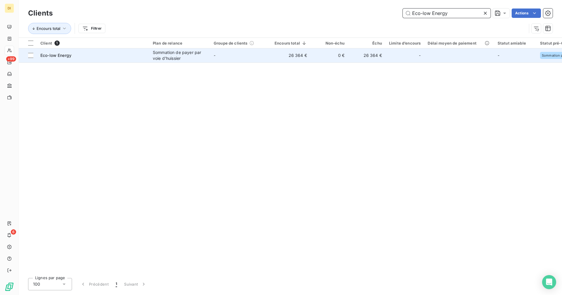
type input "Eco-low Energy"
click at [202, 54] on div "Sommation de payer par voie d'huissier" at bounding box center [180, 56] width 54 height 12
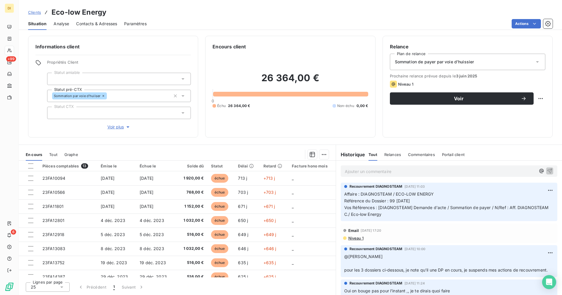
click at [495, 63] on div "Sommation de payer par voie d'huissier" at bounding box center [468, 62] width 156 height 16
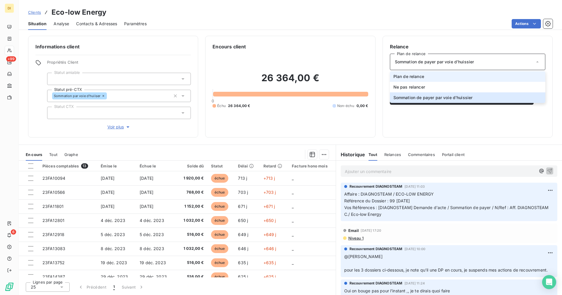
click at [471, 78] on li "Plan de relance" at bounding box center [468, 76] width 156 height 11
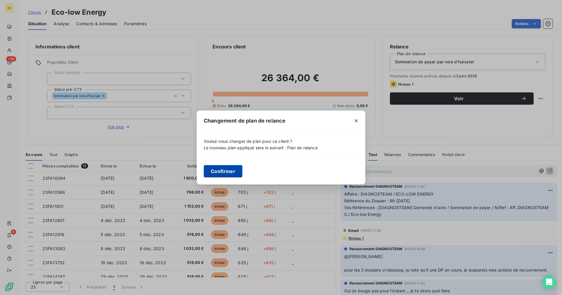
click at [230, 174] on button "Confirmer" at bounding box center [223, 171] width 39 height 12
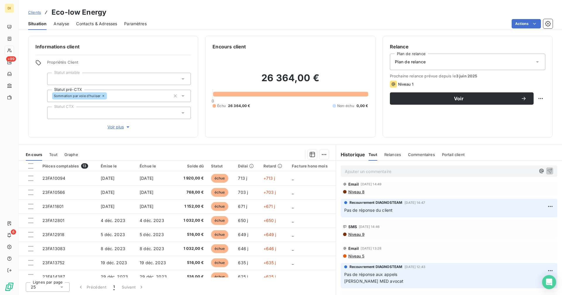
scroll to position [202, 0]
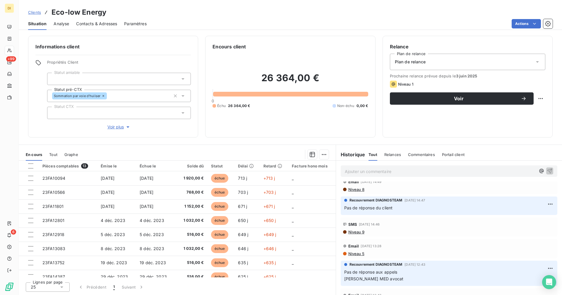
click at [100, 26] on span "Contacts & Adresses" at bounding box center [96, 24] width 41 height 6
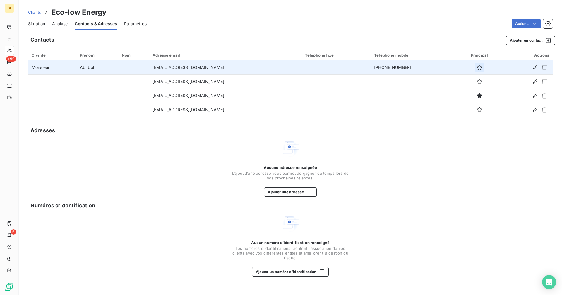
click at [477, 65] on icon "button" at bounding box center [480, 67] width 6 height 6
click at [40, 26] on span "Situation" at bounding box center [36, 24] width 17 height 6
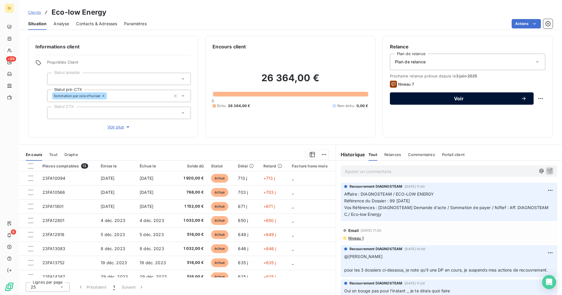
click at [473, 101] on button "Voir" at bounding box center [462, 98] width 144 height 12
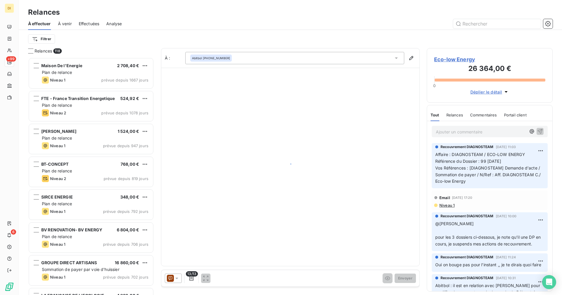
scroll to position [233, 122]
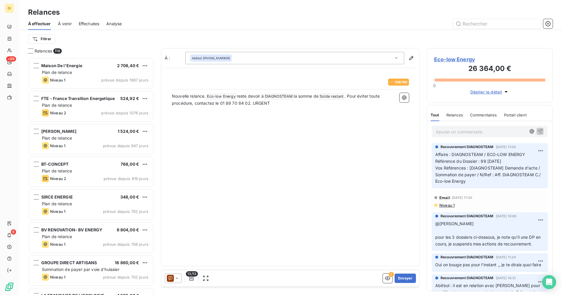
click at [177, 283] on div "13/13 ! Envoyer" at bounding box center [290, 278] width 258 height 16
click at [176, 280] on icon at bounding box center [177, 278] width 6 height 6
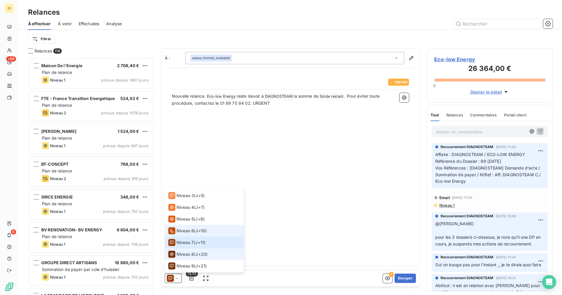
scroll to position [67, 0]
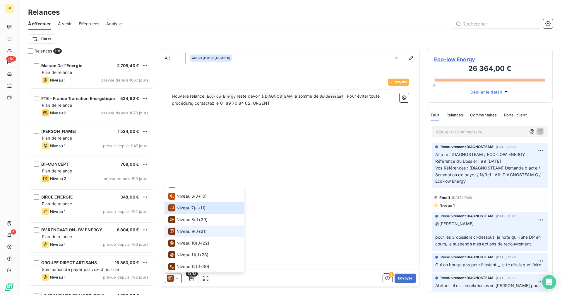
click at [191, 236] on li "Niveau 9 ( J+21 )" at bounding box center [204, 231] width 79 height 12
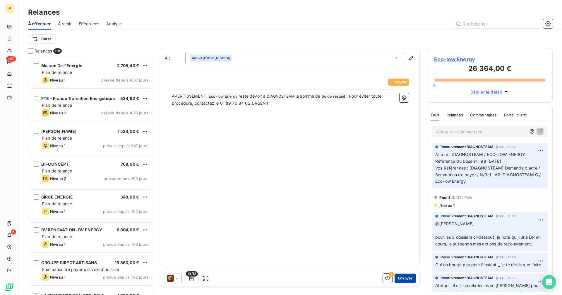
click at [405, 277] on button "Envoyer" at bounding box center [405, 277] width 21 height 9
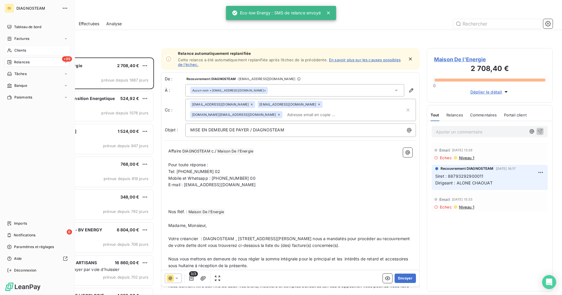
click at [15, 49] on span "Clients" at bounding box center [20, 50] width 12 height 5
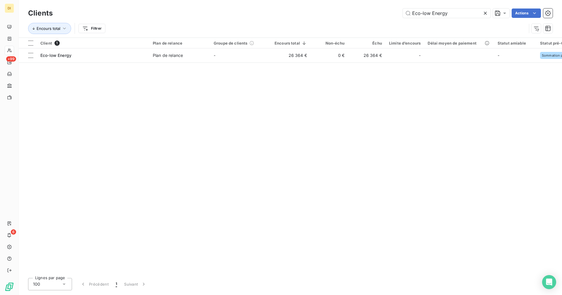
click at [252, 64] on div "Client 1 Plan de relance Groupe de clients Encours total Non-échu Échu Limite d…" at bounding box center [291, 155] width 544 height 235
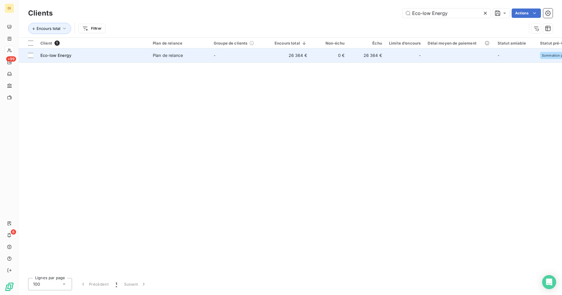
click at [252, 61] on td "-" at bounding box center [240, 55] width 61 height 14
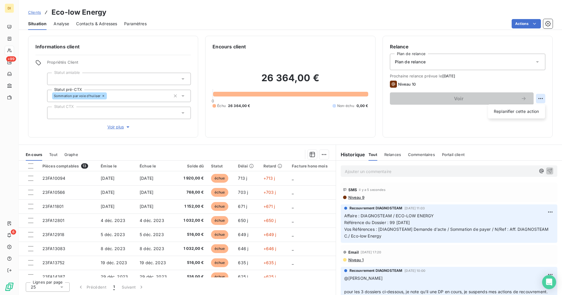
click at [540, 97] on html "DI +99 6 Clients Eco-low Energy Situation Analyse Contacts & Adresses Paramètre…" at bounding box center [281, 147] width 562 height 295
click at [523, 108] on div "Replanifier cette action" at bounding box center [517, 111] width 52 height 9
select select "8"
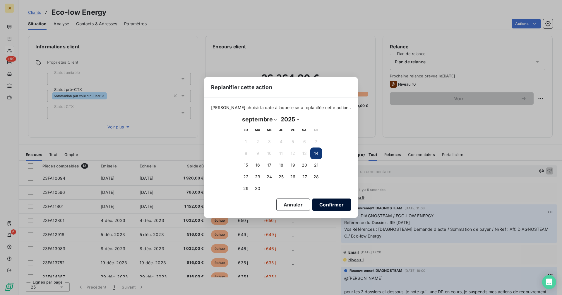
click at [325, 202] on button "Confirmer" at bounding box center [332, 204] width 39 height 12
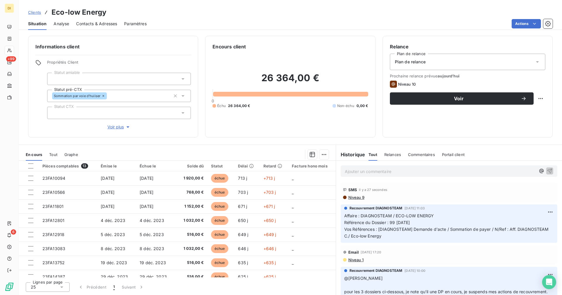
click at [95, 22] on span "Contacts & Adresses" at bounding box center [96, 24] width 41 height 6
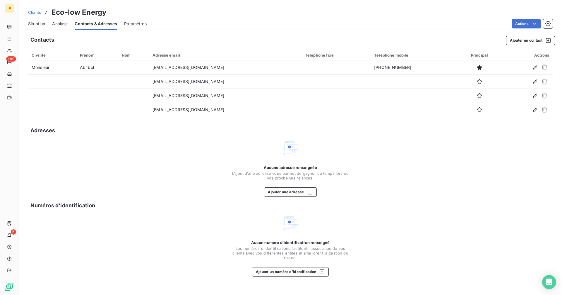
click at [35, 22] on span "Situation" at bounding box center [36, 24] width 17 height 6
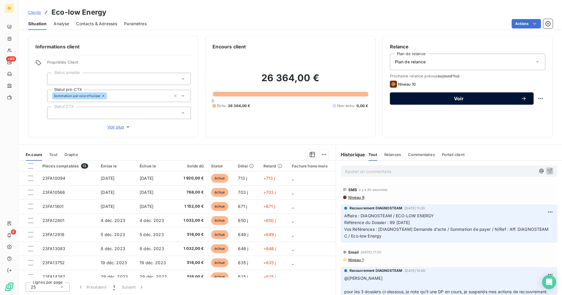
click at [504, 99] on span "Voir" at bounding box center [459, 98] width 124 height 5
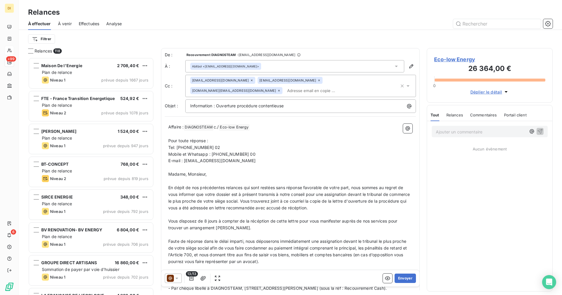
scroll to position [233, 122]
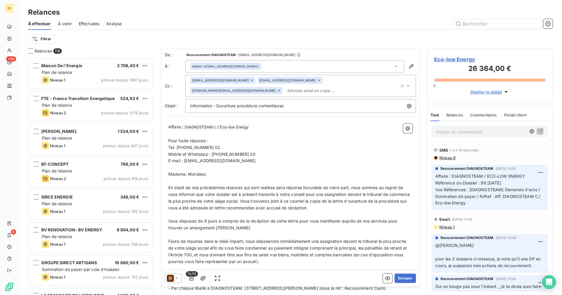
click at [178, 277] on icon at bounding box center [177, 278] width 6 height 6
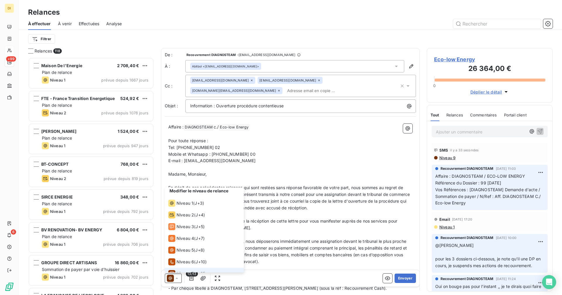
scroll to position [0, 0]
click at [191, 241] on span "Niveau 4" at bounding box center [186, 240] width 18 height 6
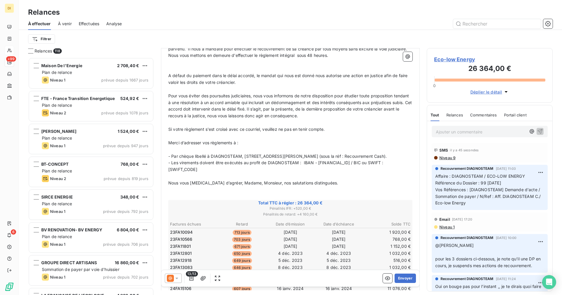
scroll to position [205, 0]
click at [205, 278] on icon "button" at bounding box center [203, 278] width 5 height 4
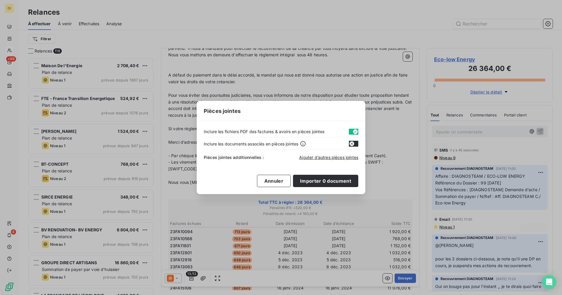
click at [354, 130] on icon "button" at bounding box center [355, 131] width 5 height 5
click at [324, 157] on span "Ajouter d’autres pièces jointes" at bounding box center [328, 157] width 59 height 5
click at [281, 182] on button "Annuler" at bounding box center [274, 181] width 34 height 12
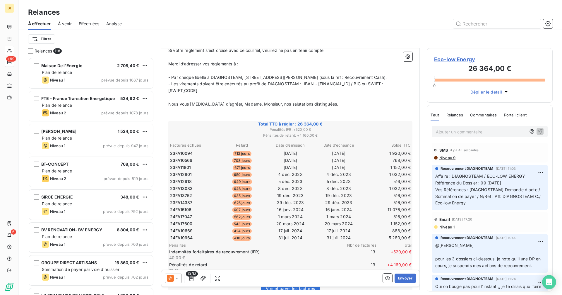
scroll to position [353, 0]
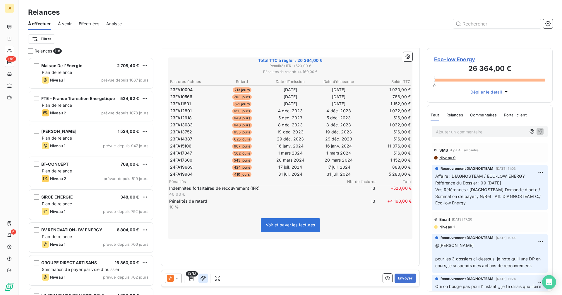
click at [205, 280] on icon "button" at bounding box center [203, 278] width 6 height 6
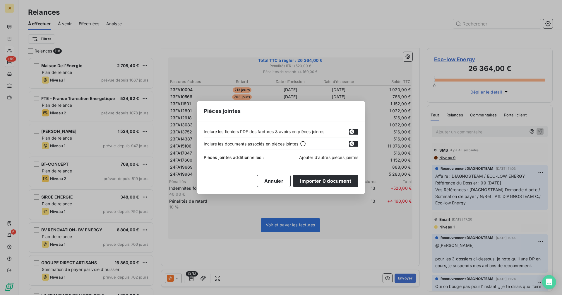
click at [333, 158] on span "Ajouter d’autres pièces jointes" at bounding box center [328, 157] width 59 height 5
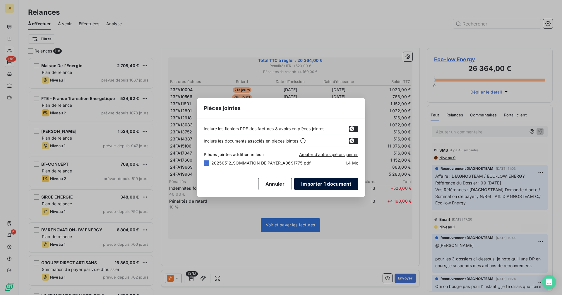
click at [335, 181] on button "Importer 1 document" at bounding box center [326, 184] width 64 height 12
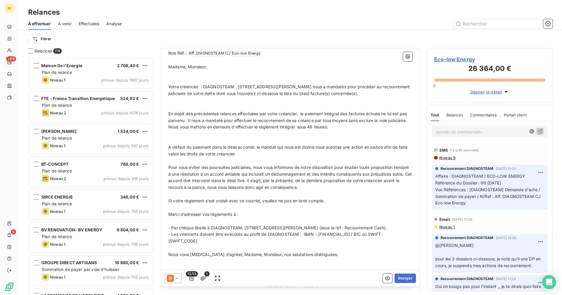
scroll to position [0, 0]
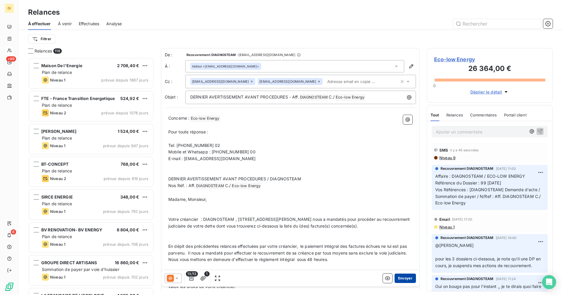
click at [398, 277] on button "Envoyer" at bounding box center [405, 277] width 21 height 9
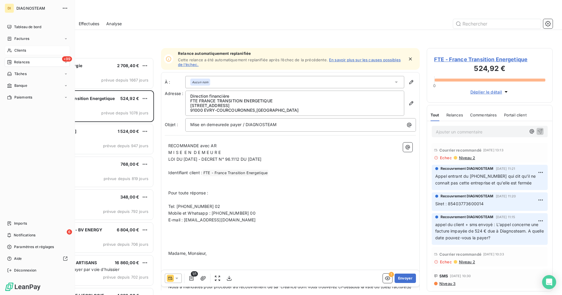
click at [18, 49] on span "Clients" at bounding box center [20, 50] width 12 height 5
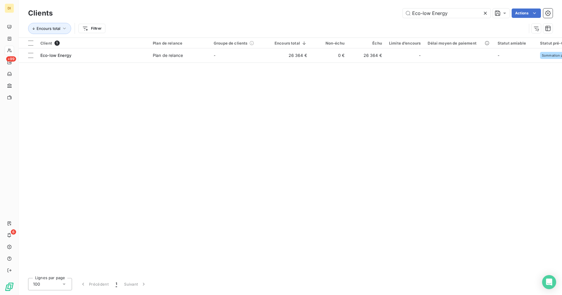
drag, startPoint x: 455, startPoint y: 15, endPoint x: 376, endPoint y: 17, distance: 78.8
click at [376, 17] on div "Eco-low Energy Actions" at bounding box center [306, 12] width 493 height 9
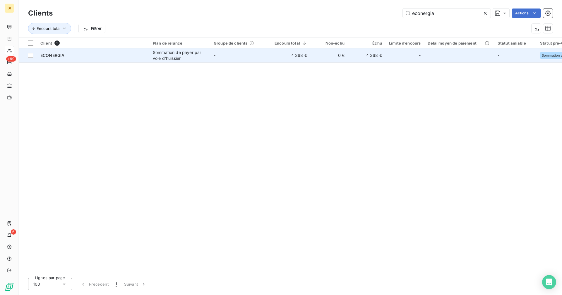
type input "econergia"
click at [290, 54] on td "4 368 €" at bounding box center [291, 55] width 40 height 14
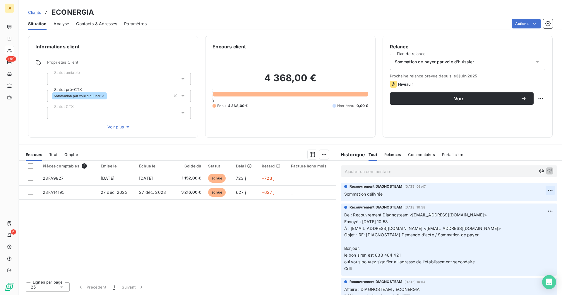
click at [546, 188] on html "DI +99 6 Clients ECONERGIA Situation Analyse Contacts & Adresses Paramètres Act…" at bounding box center [281, 147] width 562 height 295
click at [533, 202] on div "Editer" at bounding box center [532, 202] width 33 height 9
click at [83, 25] on span "Contacts & Adresses" at bounding box center [96, 24] width 41 height 6
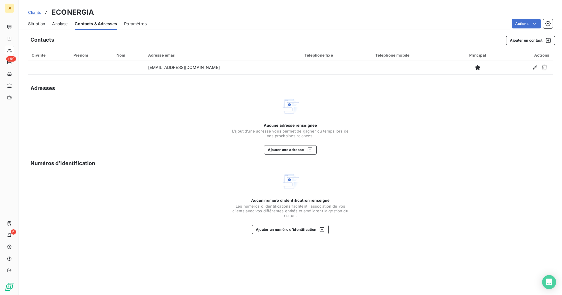
click at [40, 23] on span "Situation" at bounding box center [36, 24] width 17 height 6
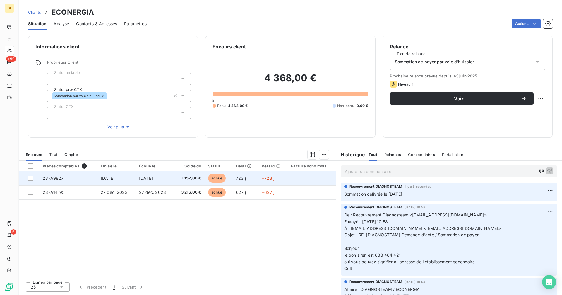
click at [153, 180] on span "[DATE]" at bounding box center [146, 177] width 14 height 5
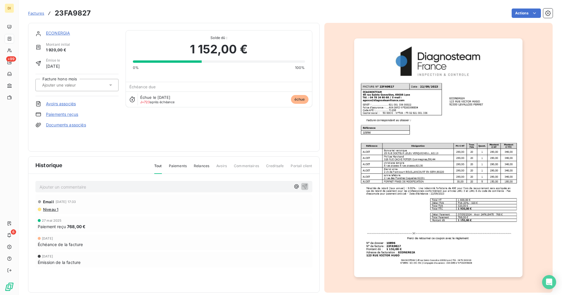
click at [70, 11] on h3 "23FA9827" at bounding box center [73, 13] width 36 height 11
copy h3 "23FA9827"
click at [63, 33] on link "ECONERGIA" at bounding box center [58, 32] width 24 height 5
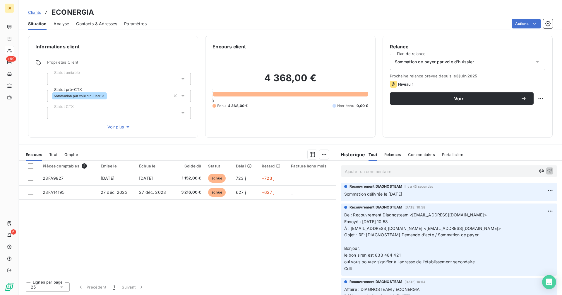
click at [95, 26] on span "Contacts & Adresses" at bounding box center [96, 24] width 41 height 6
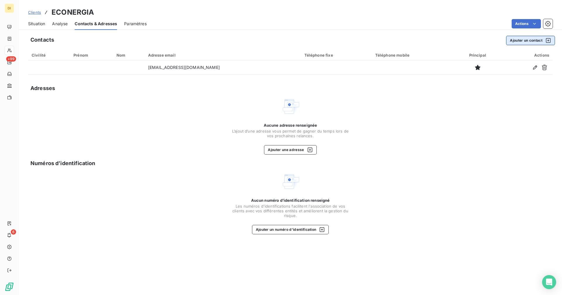
click at [528, 42] on button "Ajouter un contact" at bounding box center [530, 40] width 49 height 9
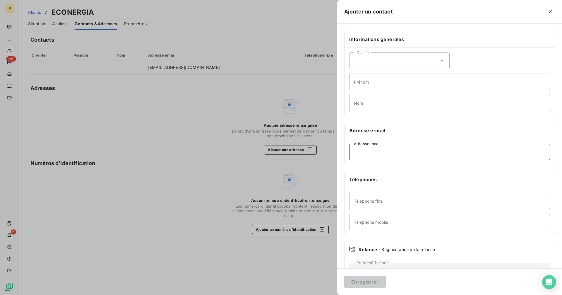
click at [410, 151] on input "Adresse email" at bounding box center [449, 152] width 201 height 16
paste input "[EMAIL_ADDRESS][DOMAIN_NAME]"
type input "[EMAIL_ADDRESS][DOMAIN_NAME]"
click at [358, 280] on button "Enregistrer" at bounding box center [365, 281] width 42 height 12
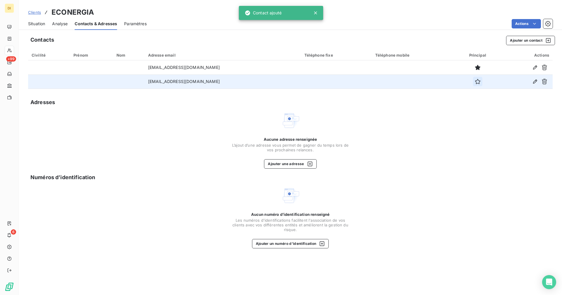
click at [475, 81] on icon "button" at bounding box center [478, 82] width 6 height 6
click at [37, 24] on span "Situation" at bounding box center [36, 24] width 17 height 6
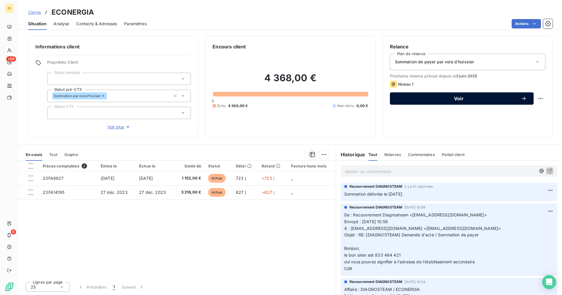
click at [448, 102] on button "Voir" at bounding box center [462, 98] width 144 height 12
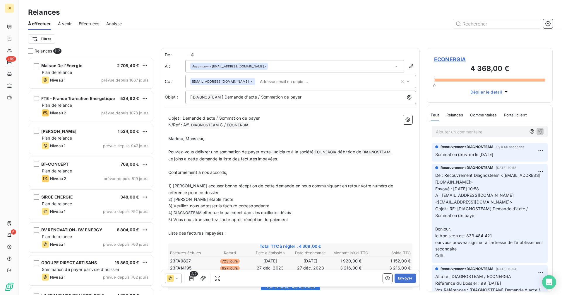
scroll to position [233, 122]
click at [458, 61] on span "ECONERGIA" at bounding box center [489, 59] width 111 height 8
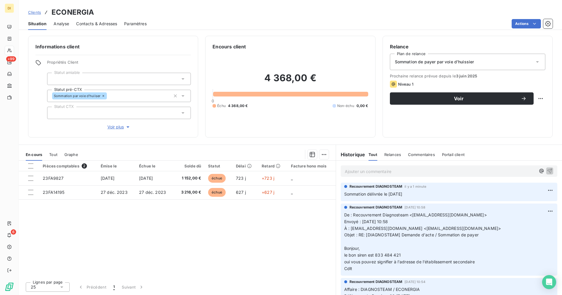
click at [531, 59] on div "Sommation de payer par voie d'huissier" at bounding box center [468, 62] width 156 height 16
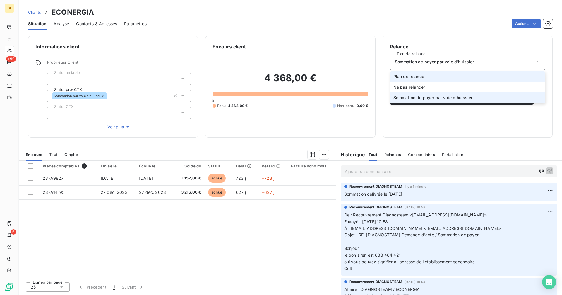
click at [465, 77] on li "Plan de relance" at bounding box center [468, 76] width 156 height 11
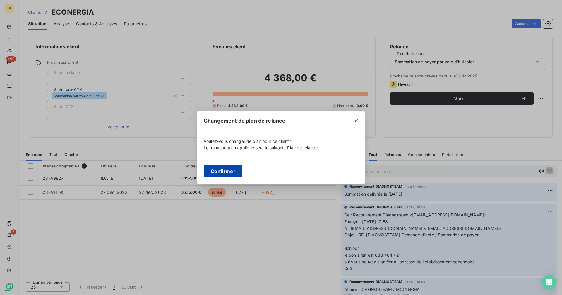
click at [240, 171] on button "Confirmer" at bounding box center [223, 171] width 39 height 12
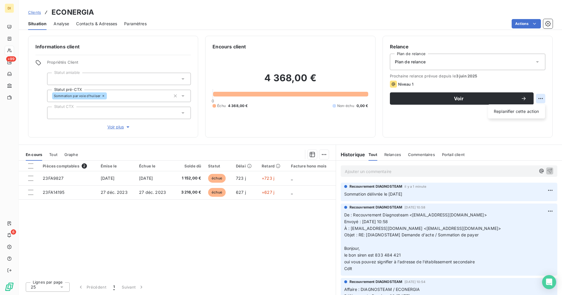
click at [536, 97] on html "DI +99 6 Clients ECONERGIA Situation Analyse Contacts & Adresses Paramètres Act…" at bounding box center [281, 147] width 562 height 295
click at [540, 98] on html "DI +99 6 Clients ECONERGIA Situation Analyse Contacts & Adresses Paramètres Act…" at bounding box center [281, 147] width 562 height 295
click at [539, 100] on html "DI +99 6 Clients ECONERGIA Situation Analyse Contacts & Adresses Paramètres Act…" at bounding box center [281, 147] width 562 height 295
click at [516, 115] on div "Replanifier cette action" at bounding box center [517, 111] width 52 height 9
select select "8"
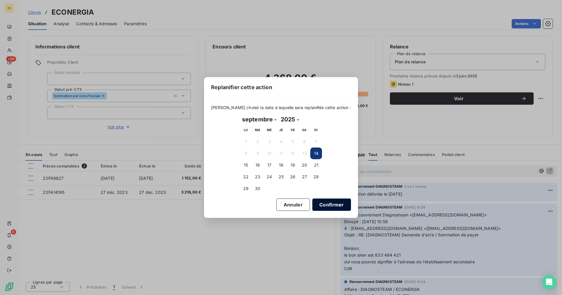
click at [326, 207] on button "Confirmer" at bounding box center [332, 204] width 39 height 12
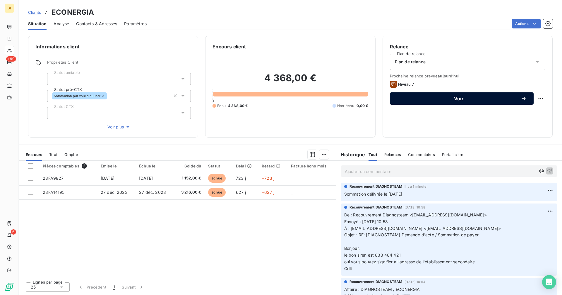
click at [446, 99] on span "Voir" at bounding box center [459, 98] width 124 height 5
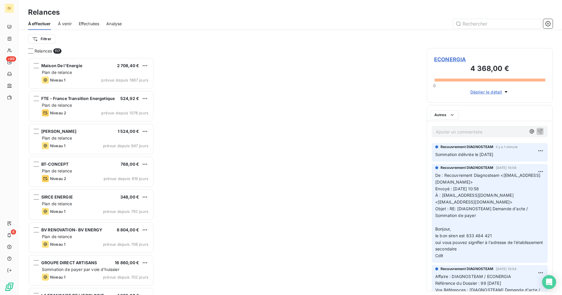
scroll to position [233, 122]
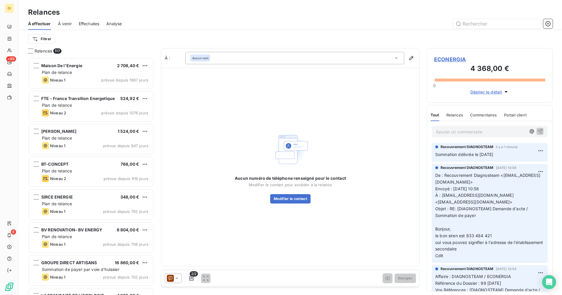
click at [175, 274] on div at bounding box center [173, 277] width 17 height 9
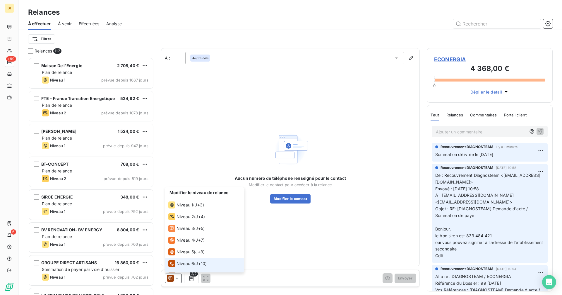
scroll to position [9, 0]
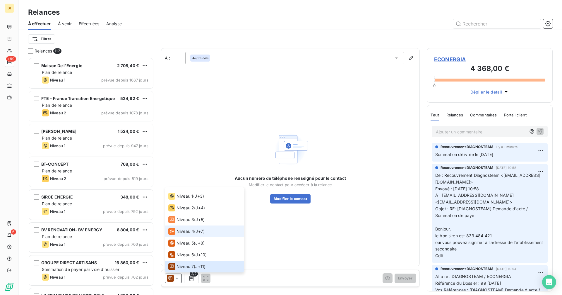
click at [206, 233] on li "Niveau 4 ( J+7 )" at bounding box center [204, 231] width 79 height 12
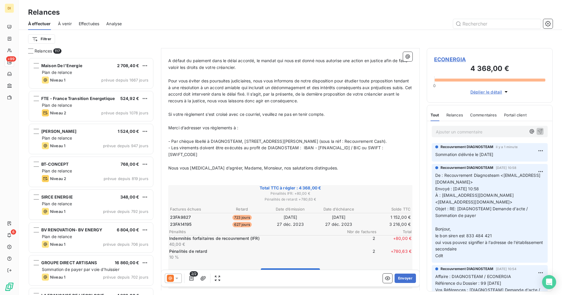
scroll to position [276, 0]
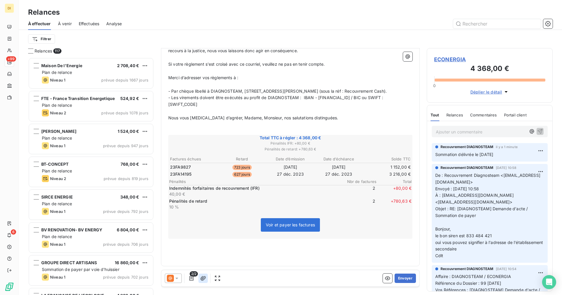
click at [204, 278] on icon "button" at bounding box center [203, 278] width 6 height 6
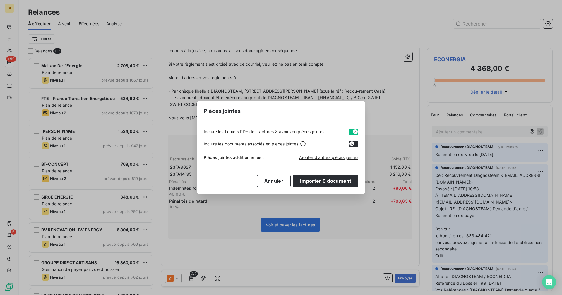
click at [310, 161] on div "Pièces jointes additionnelles : Ajouter d’autres pièces jointes" at bounding box center [281, 156] width 155 height 13
click at [354, 129] on icon "button" at bounding box center [355, 131] width 5 height 5
click at [328, 155] on span "Ajouter d’autres pièces jointes" at bounding box center [328, 157] width 59 height 5
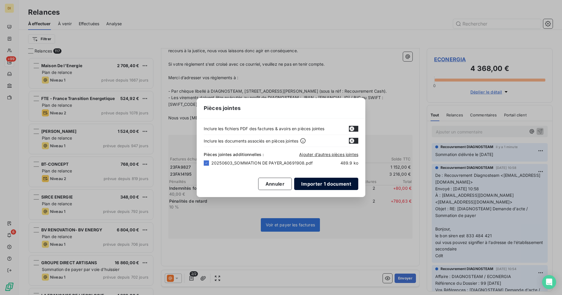
click at [318, 184] on button "Importer 1 document" at bounding box center [326, 184] width 64 height 12
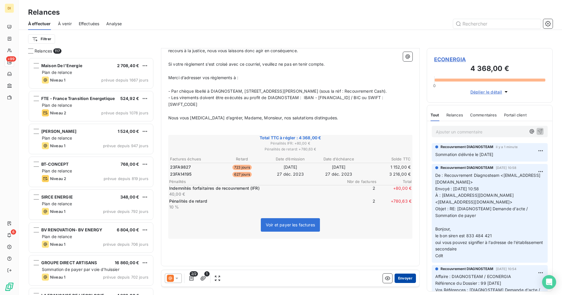
click at [407, 279] on button "Envoyer" at bounding box center [405, 277] width 21 height 9
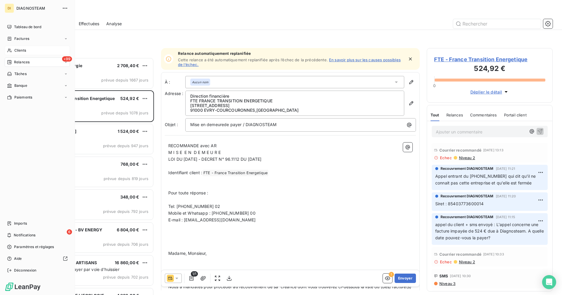
click at [19, 51] on span "Clients" at bounding box center [20, 50] width 12 height 5
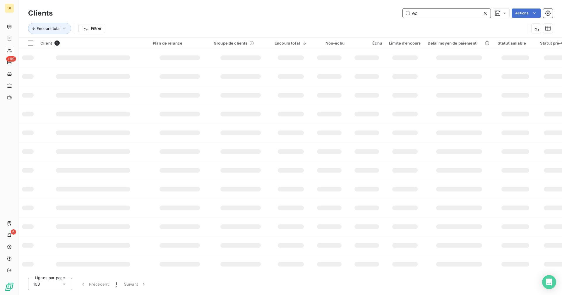
type input "e"
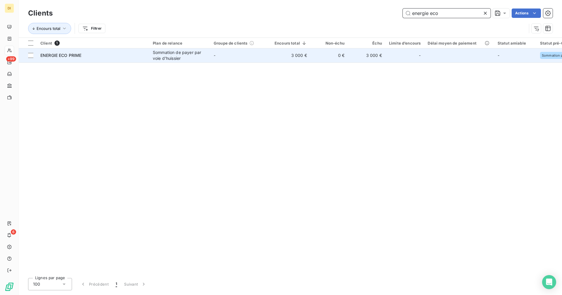
type input "energie eco"
click at [300, 60] on td "3 000 €" at bounding box center [291, 55] width 40 height 14
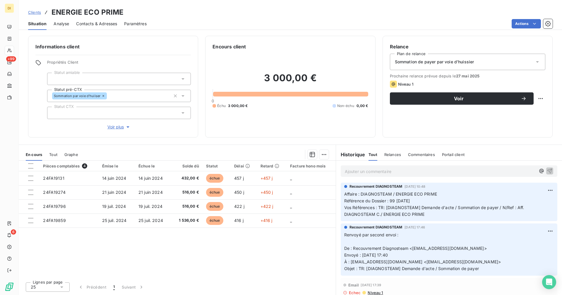
click at [395, 170] on p "Ajouter un commentaire ﻿" at bounding box center [440, 171] width 191 height 7
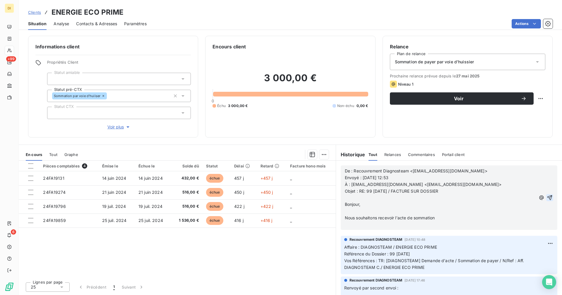
click at [549, 196] on div "De : Recouvrement Diagnosteam <[EMAIL_ADDRESS][DOMAIN_NAME]> Envoyé : [DATE] 12…" at bounding box center [449, 197] width 217 height 64
click at [548, 196] on button "button" at bounding box center [550, 197] width 7 height 7
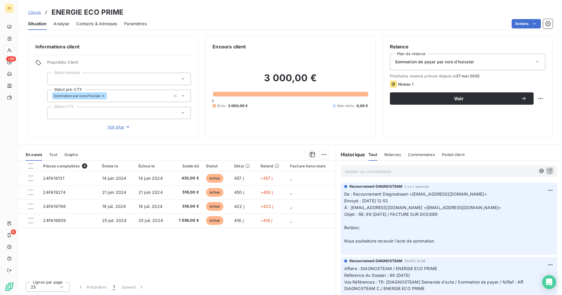
click at [37, 12] on span "Clients" at bounding box center [34, 12] width 13 height 5
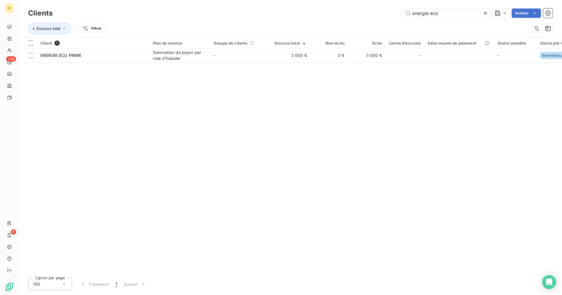
drag, startPoint x: 459, startPoint y: 13, endPoint x: 382, endPoint y: 17, distance: 77.7
click at [382, 17] on div "energie eco Actions" at bounding box center [306, 12] width 493 height 9
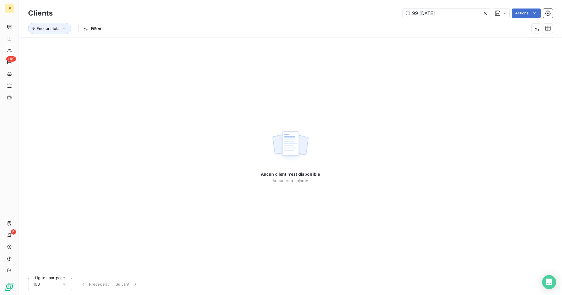
type input "99 [DATE]"
